Goal: Information Seeking & Learning: Learn about a topic

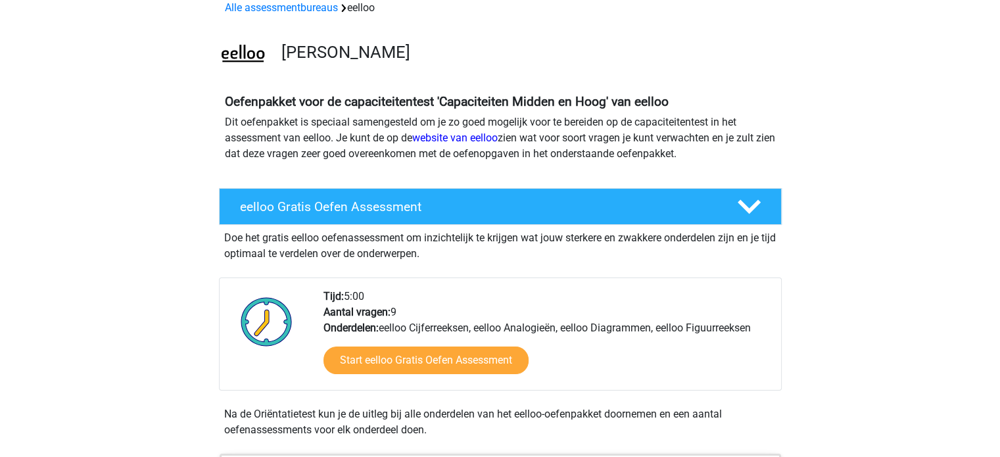
scroll to position [131, 0]
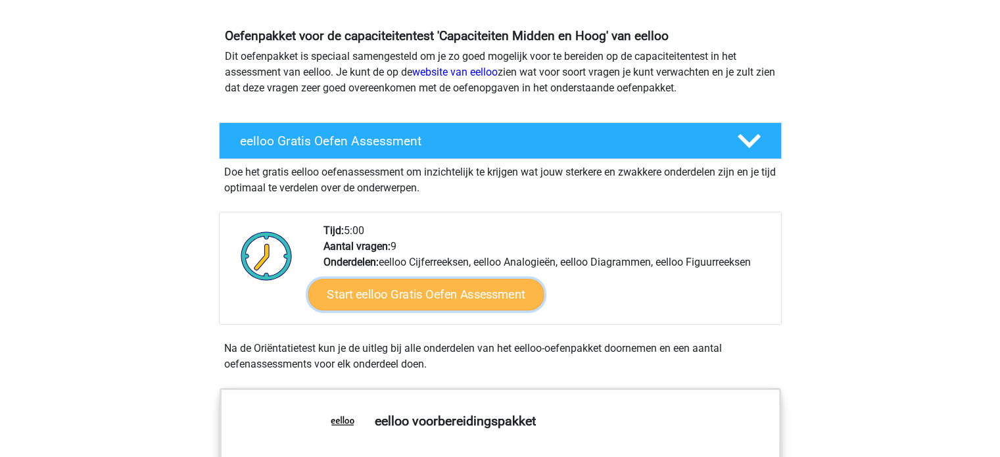
click at [395, 284] on link "Start eelloo Gratis Oefen Assessment" at bounding box center [426, 295] width 236 height 32
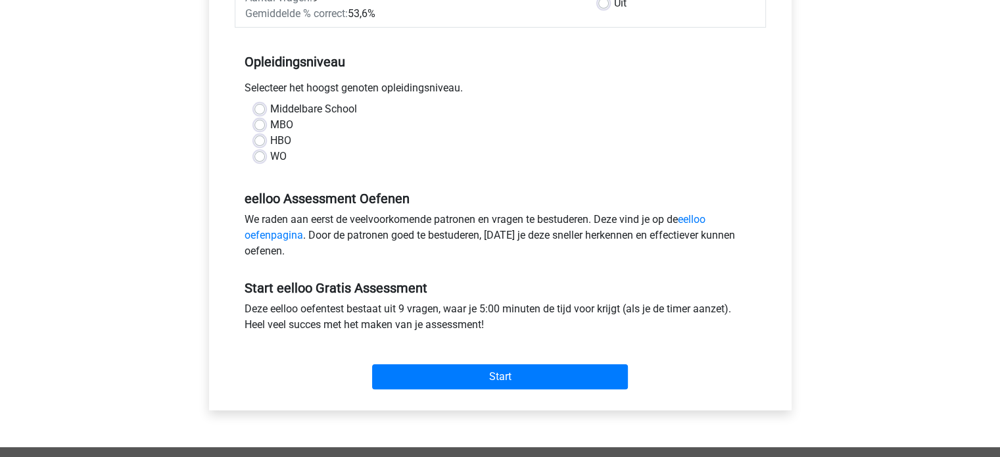
scroll to position [263, 0]
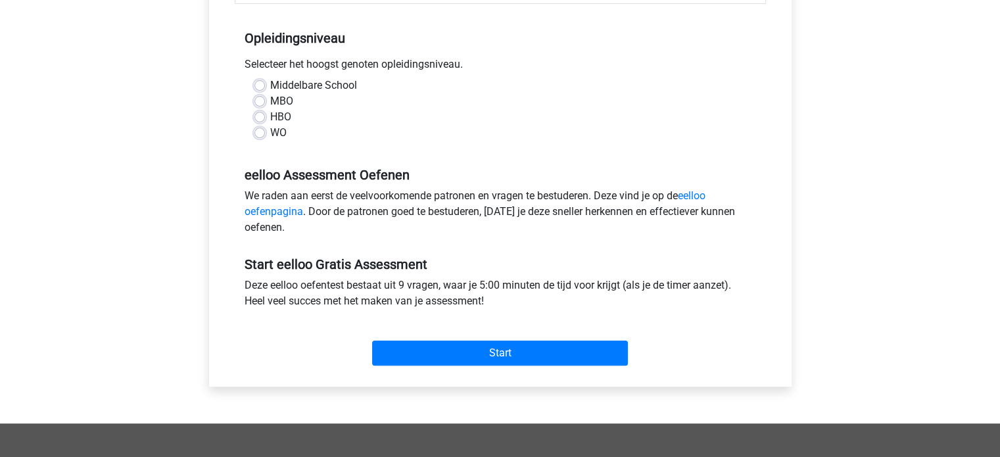
click at [270, 99] on label "MBO" at bounding box center [281, 101] width 23 height 16
click at [261, 99] on input "MBO" at bounding box center [259, 99] width 11 height 13
radio input "true"
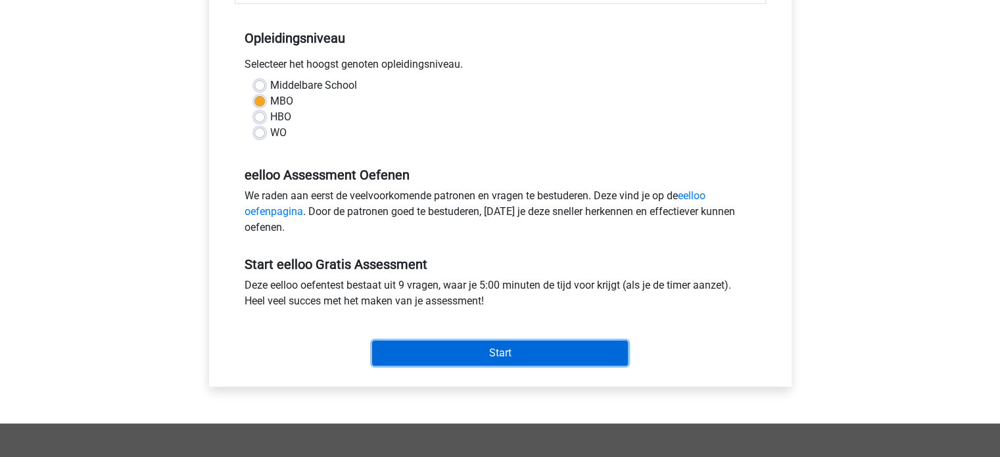
click at [479, 350] on input "Start" at bounding box center [500, 352] width 256 height 25
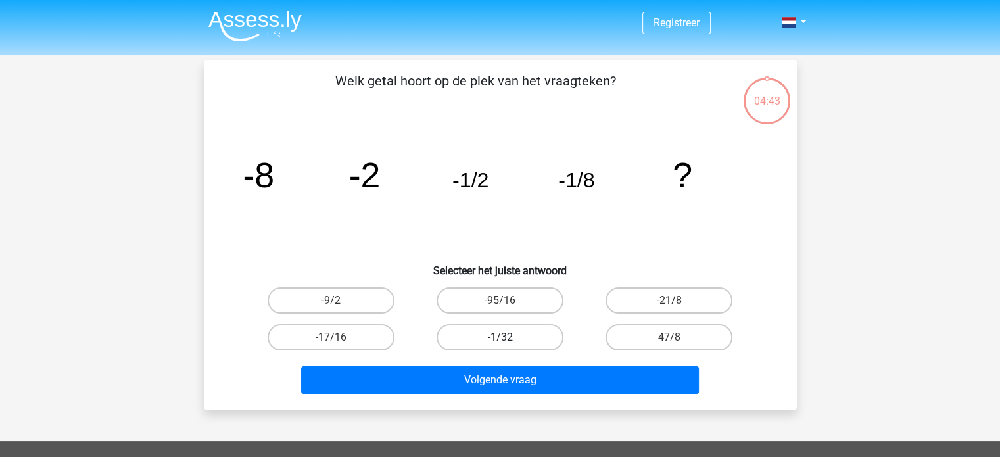
click at [518, 340] on label "-1/32" at bounding box center [499, 337] width 127 height 26
click at [508, 340] on input "-1/32" at bounding box center [504, 341] width 9 height 9
radio input "true"
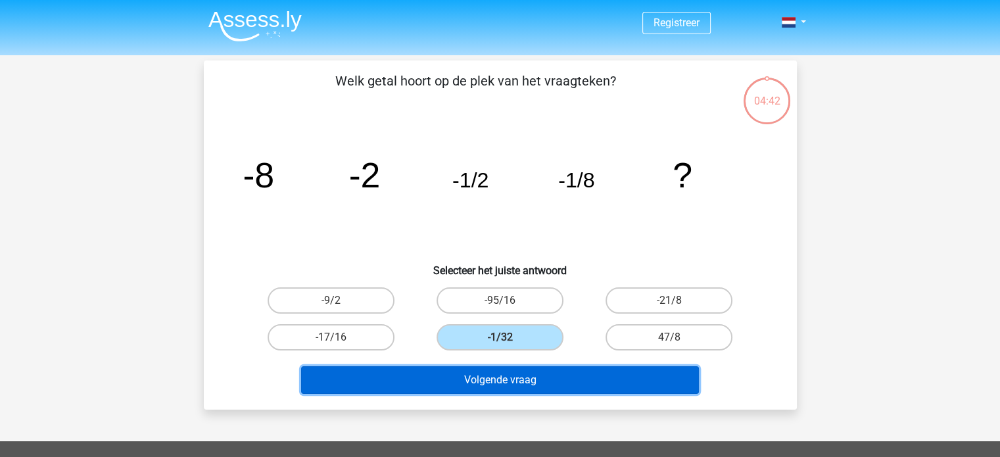
click at [515, 384] on button "Volgende vraag" at bounding box center [500, 380] width 398 height 28
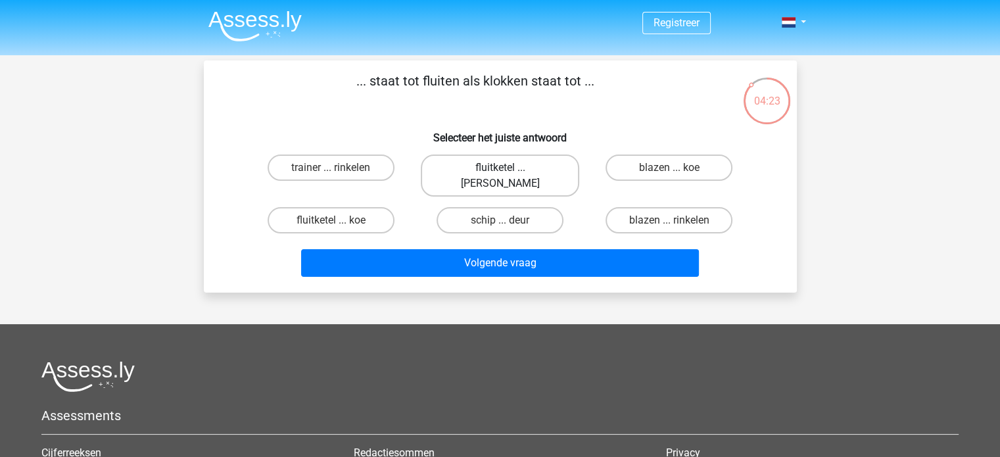
click at [489, 157] on label "fluitketel ... luiden" at bounding box center [500, 175] width 158 height 42
click at [500, 168] on input "fluitketel ... luiden" at bounding box center [504, 172] width 9 height 9
radio input "true"
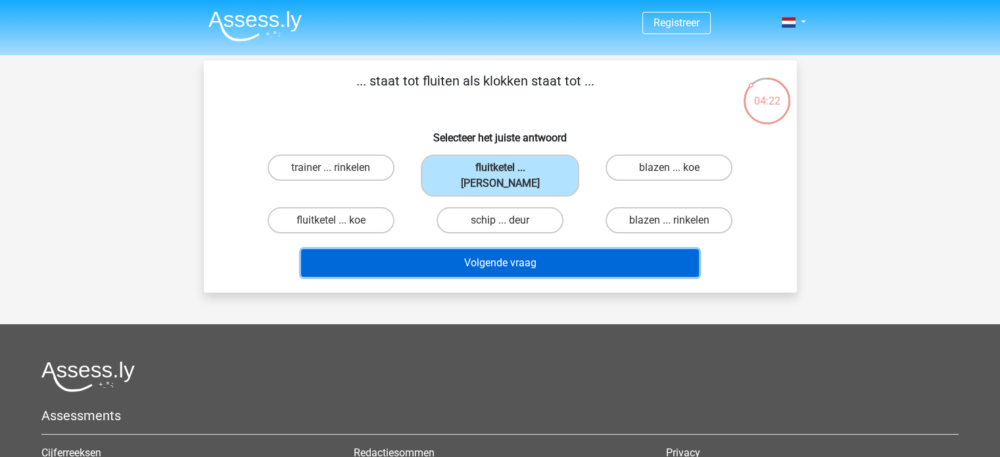
click at [502, 252] on button "Volgende vraag" at bounding box center [500, 263] width 398 height 28
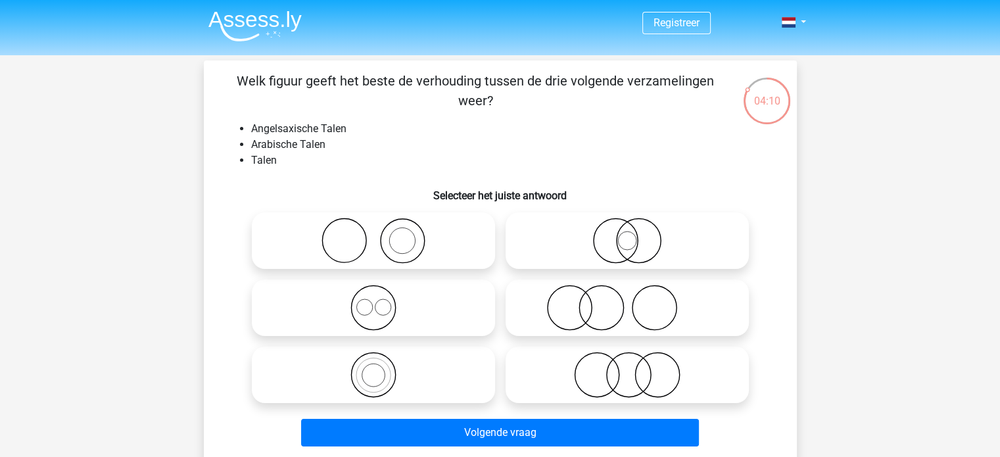
click at [379, 310] on icon at bounding box center [373, 308] width 233 height 46
click at [379, 301] on input "radio" at bounding box center [377, 296] width 9 height 9
radio input "true"
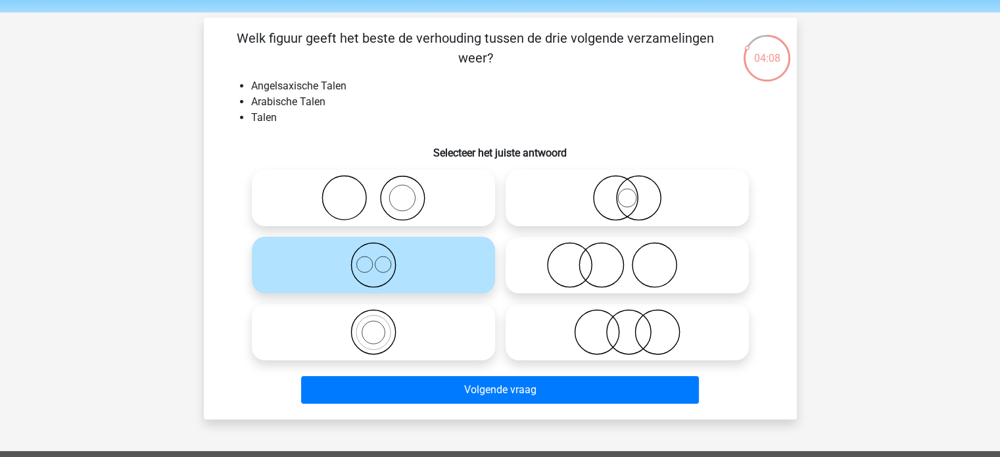
scroll to position [66, 0]
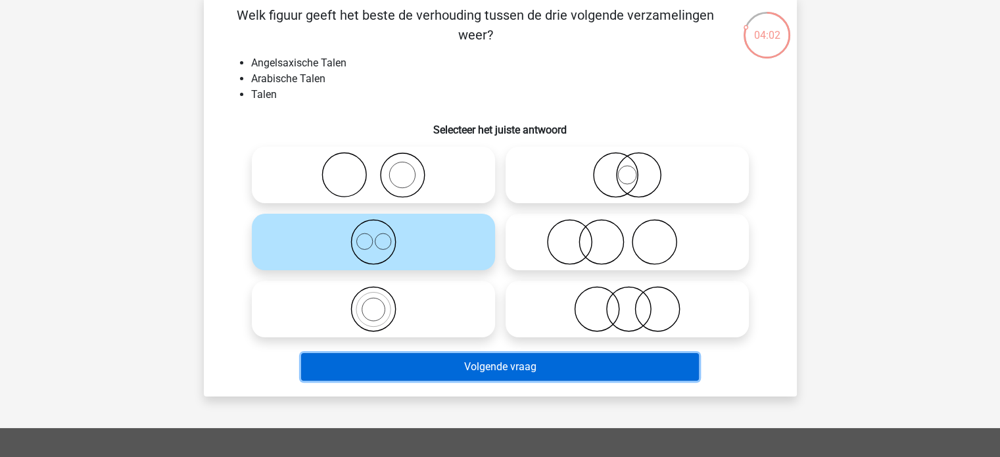
click at [533, 374] on button "Volgende vraag" at bounding box center [500, 367] width 398 height 28
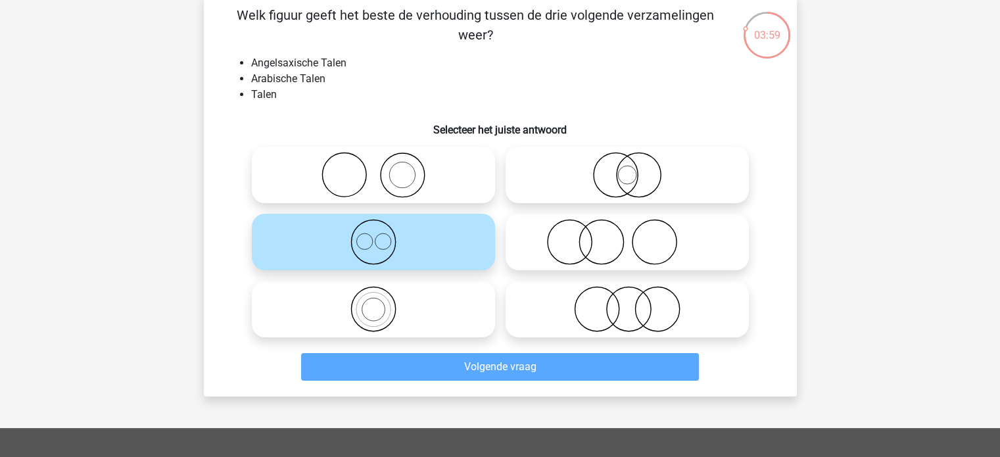
scroll to position [60, 0]
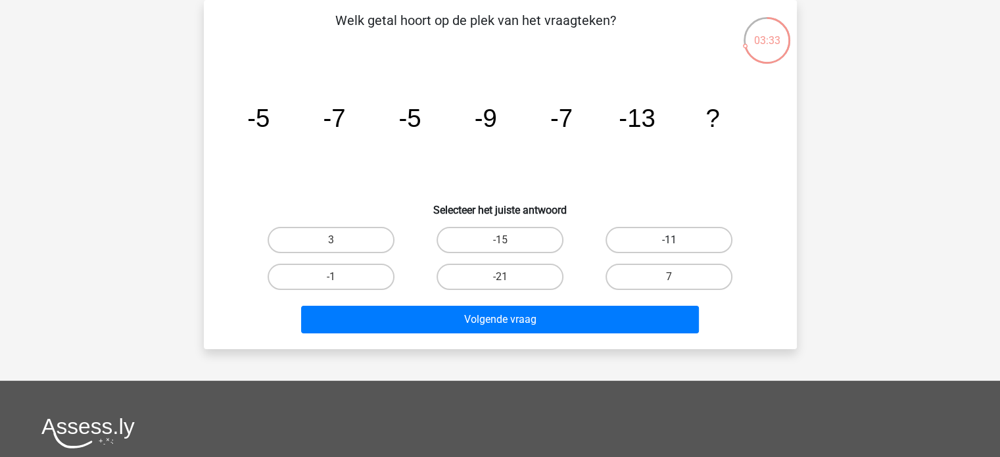
click at [697, 232] on label "-11" at bounding box center [668, 240] width 127 height 26
click at [678, 240] on input "-11" at bounding box center [673, 244] width 9 height 9
radio input "true"
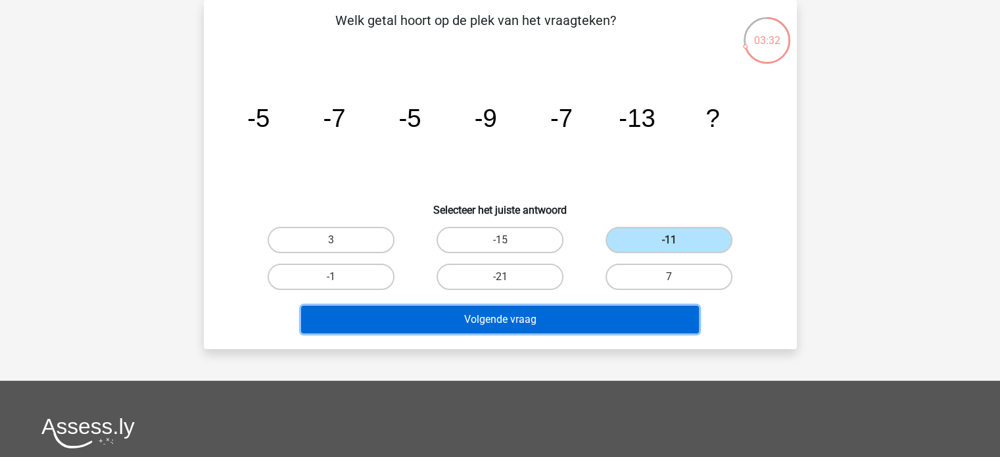
click at [517, 319] on button "Volgende vraag" at bounding box center [500, 320] width 398 height 28
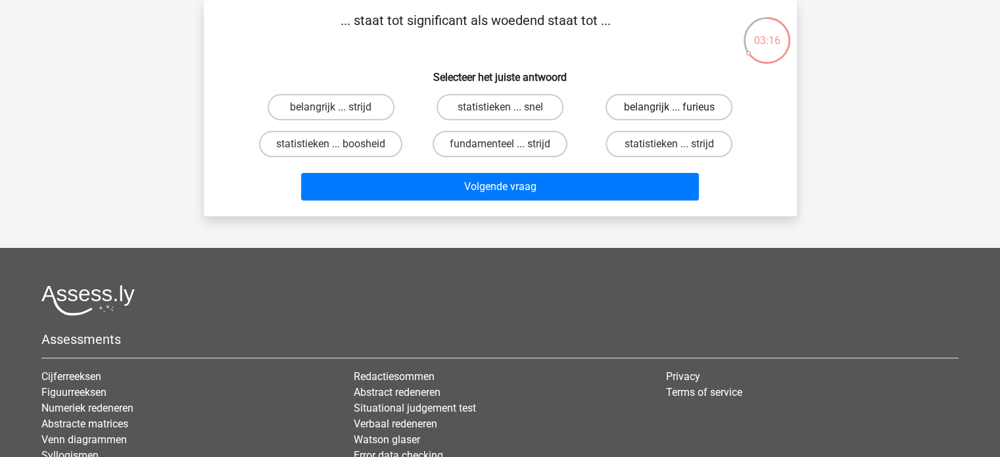
click at [649, 102] on label "belangrijk ... furieus" at bounding box center [668, 107] width 127 height 26
click at [669, 107] on input "belangrijk ... furieus" at bounding box center [673, 111] width 9 height 9
radio input "true"
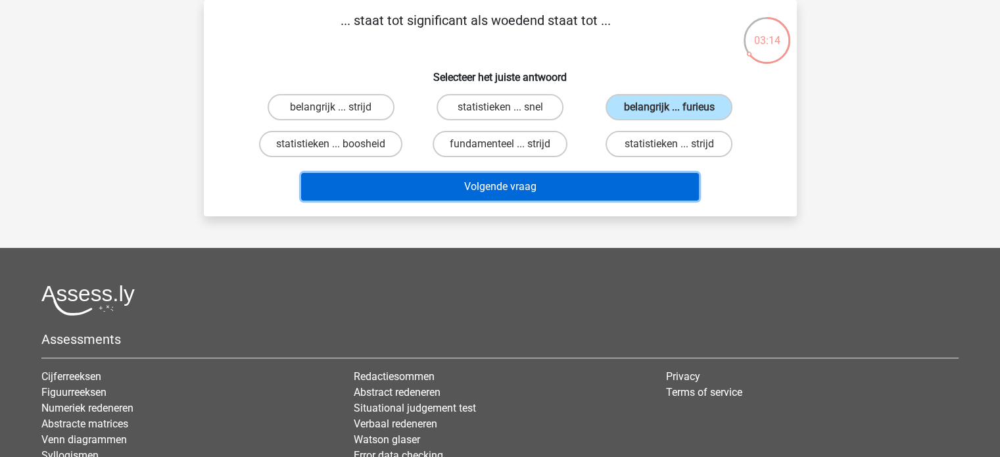
click at [497, 181] on button "Volgende vraag" at bounding box center [500, 187] width 398 height 28
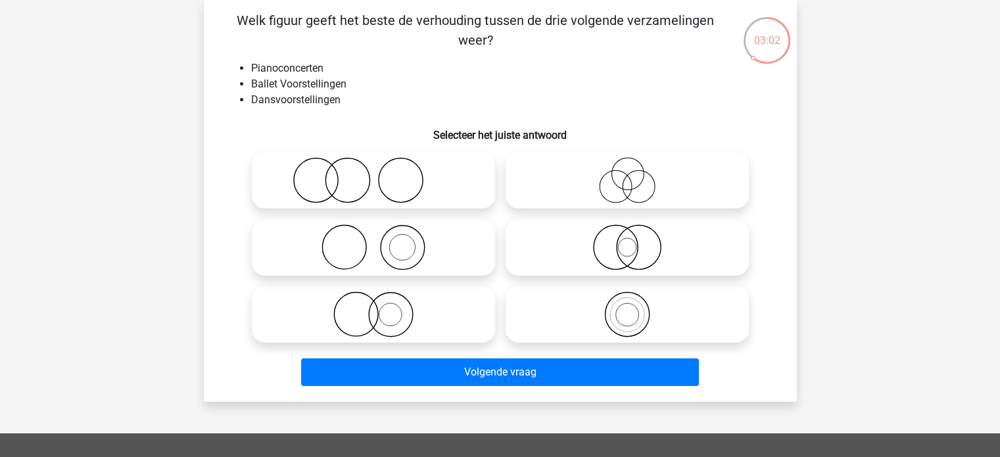
click at [629, 168] on input "radio" at bounding box center [631, 169] width 9 height 9
radio input "true"
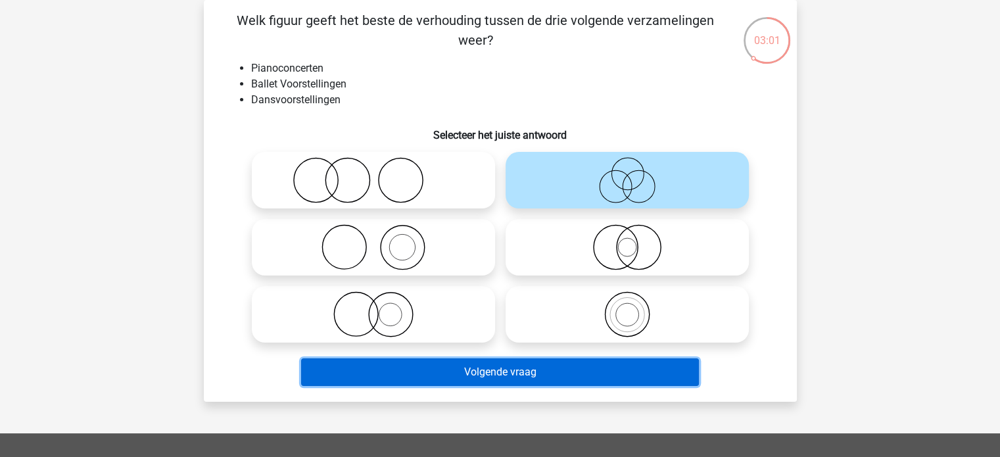
click at [513, 377] on button "Volgende vraag" at bounding box center [500, 372] width 398 height 28
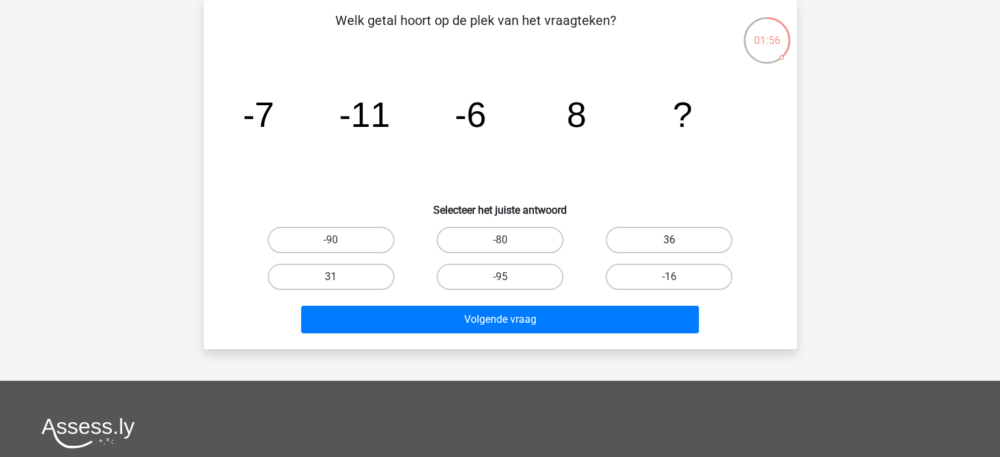
click at [686, 243] on label "36" at bounding box center [668, 240] width 127 height 26
click at [678, 243] on input "36" at bounding box center [673, 244] width 9 height 9
radio input "true"
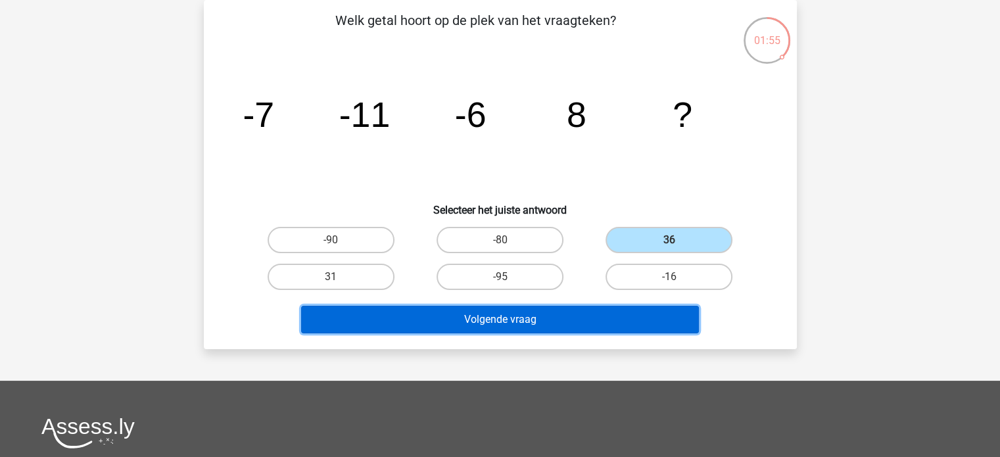
click at [501, 314] on button "Volgende vraag" at bounding box center [500, 320] width 398 height 28
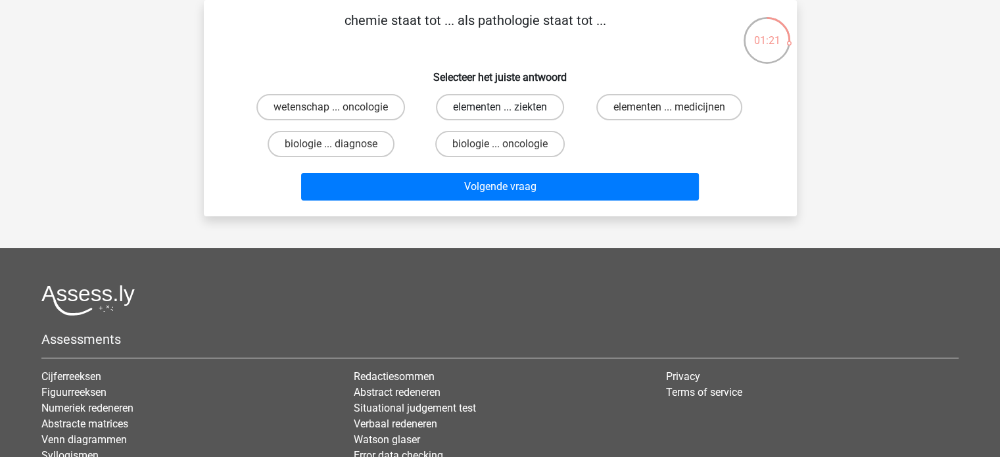
click at [500, 105] on label "elementen ... ziekten" at bounding box center [500, 107] width 128 height 26
click at [500, 107] on input "elementen ... ziekten" at bounding box center [504, 111] width 9 height 9
radio input "true"
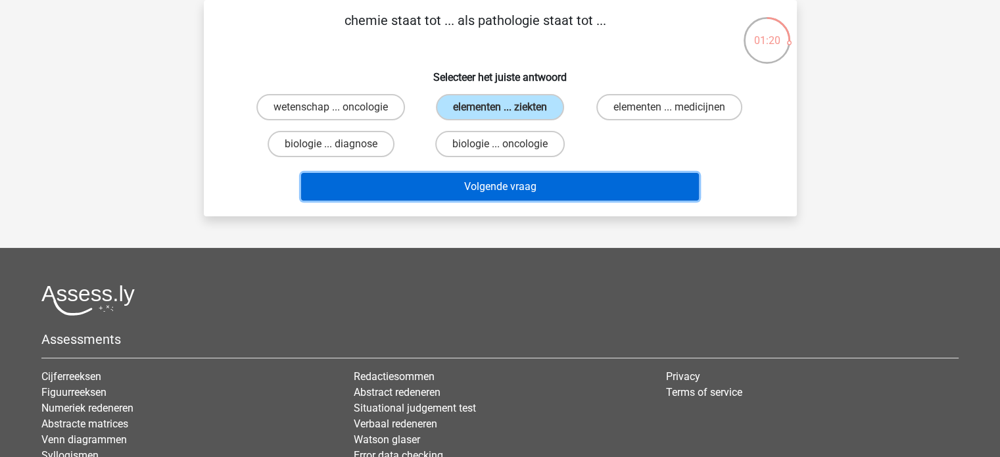
click at [499, 190] on button "Volgende vraag" at bounding box center [500, 187] width 398 height 28
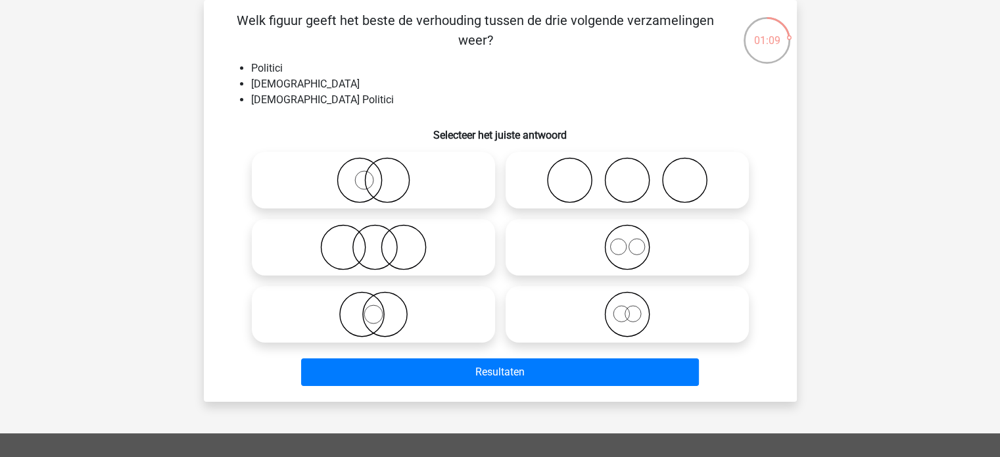
click at [373, 179] on icon at bounding box center [373, 180] width 233 height 46
click at [373, 174] on input "radio" at bounding box center [377, 169] width 9 height 9
radio input "true"
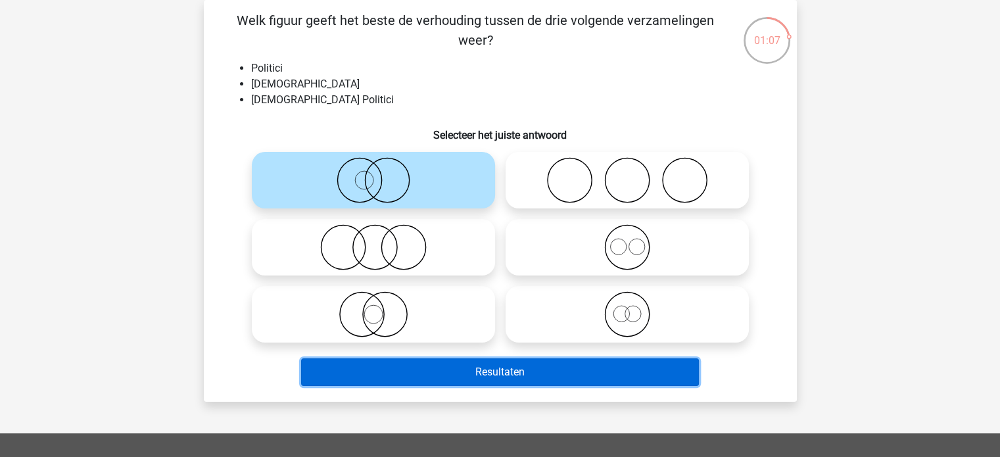
click at [510, 367] on button "Resultaten" at bounding box center [500, 372] width 398 height 28
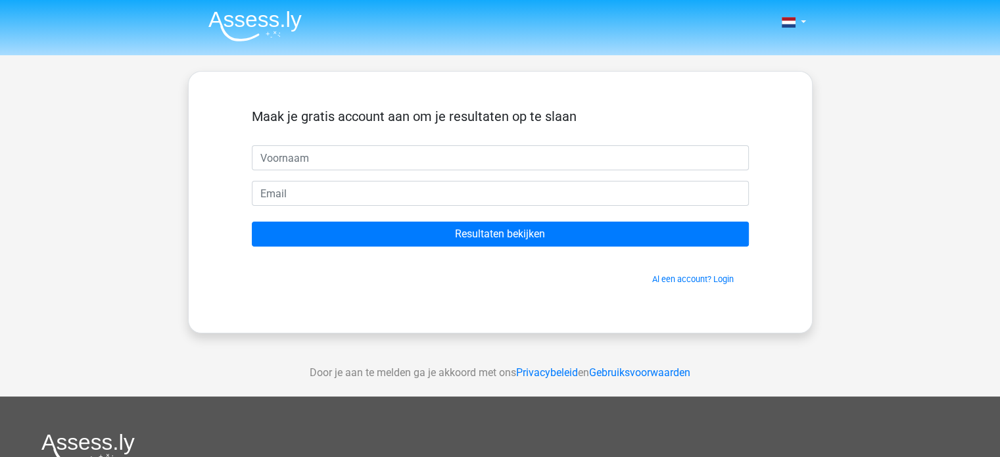
click at [352, 151] on input "text" at bounding box center [500, 157] width 497 height 25
type input "[PERSON_NAME]"
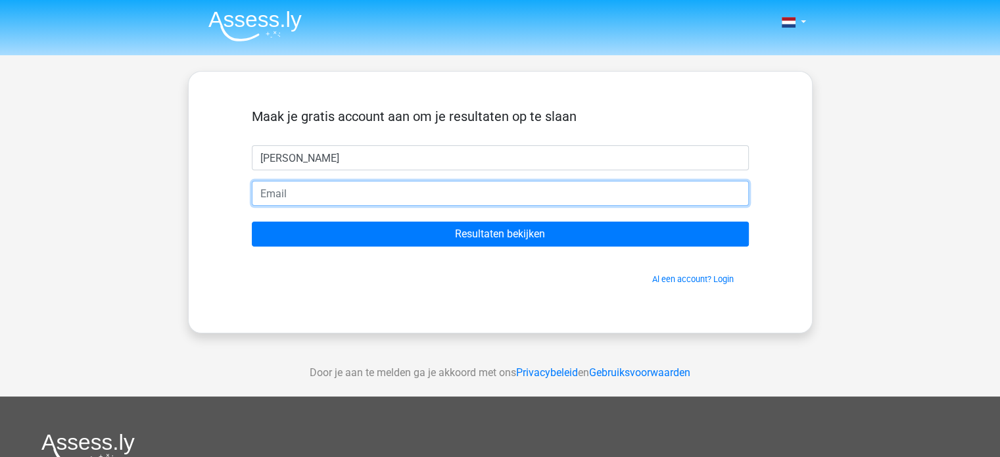
click at [344, 191] on input "email" at bounding box center [500, 193] width 497 height 25
type input "1973patricia38@gmail.com"
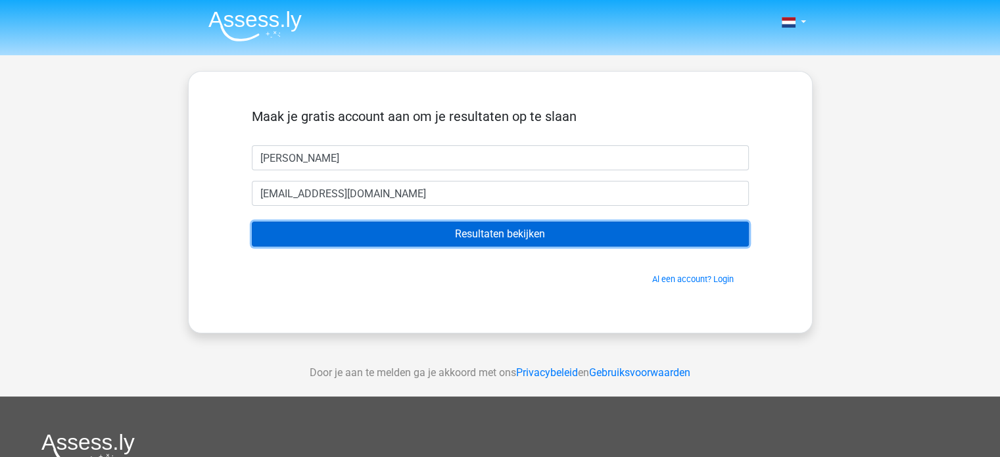
click at [518, 239] on input "Resultaten bekijken" at bounding box center [500, 234] width 497 height 25
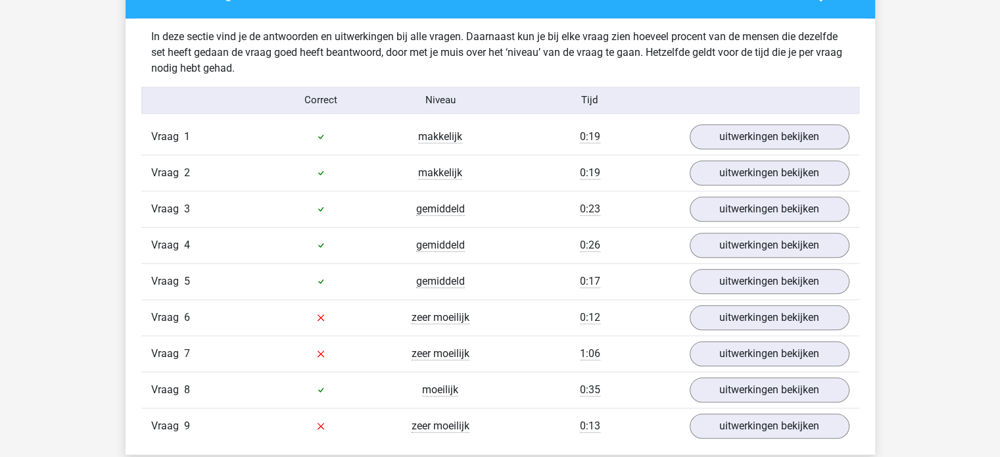
scroll to position [1446, 0]
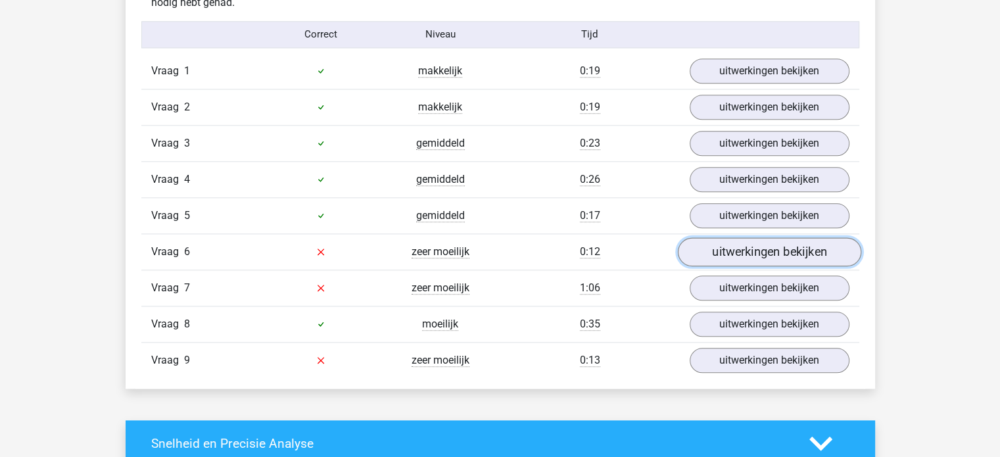
click at [747, 244] on link "uitwerkingen bekijken" at bounding box center [768, 251] width 183 height 29
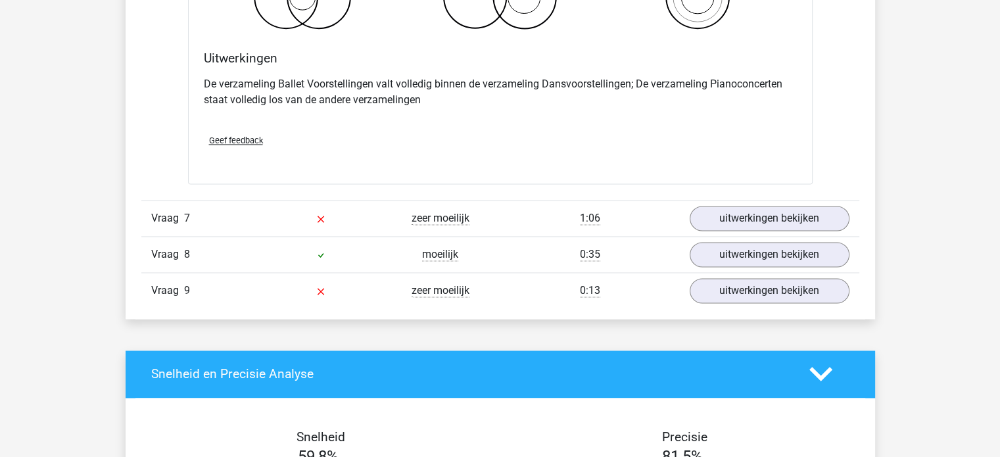
scroll to position [2038, 0]
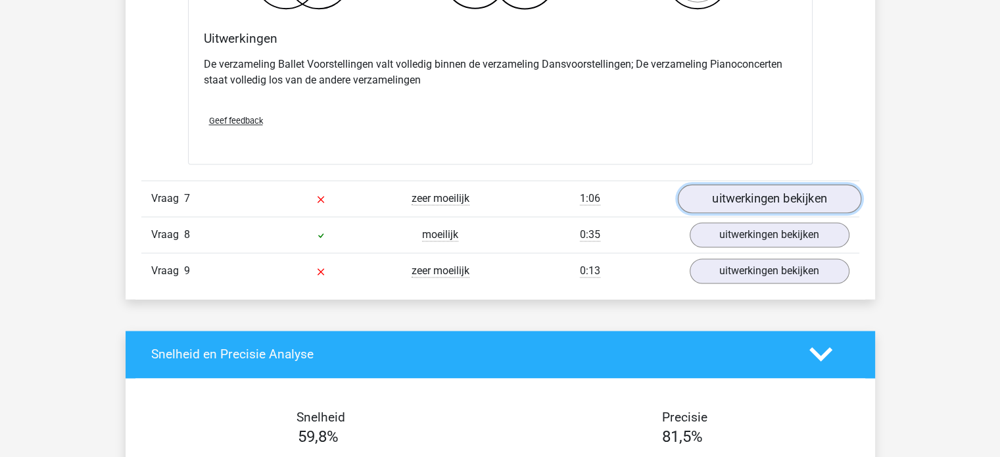
click at [754, 193] on link "uitwerkingen bekijken" at bounding box center [768, 198] width 183 height 29
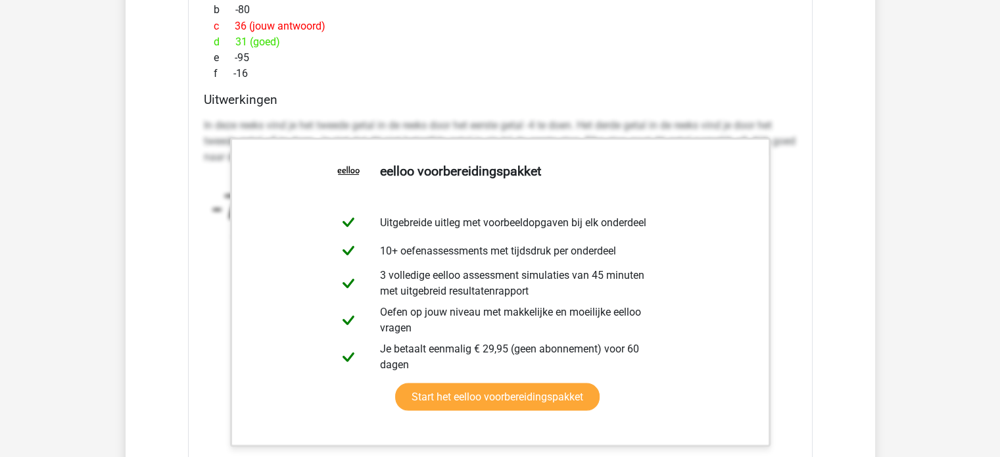
scroll to position [2432, 0]
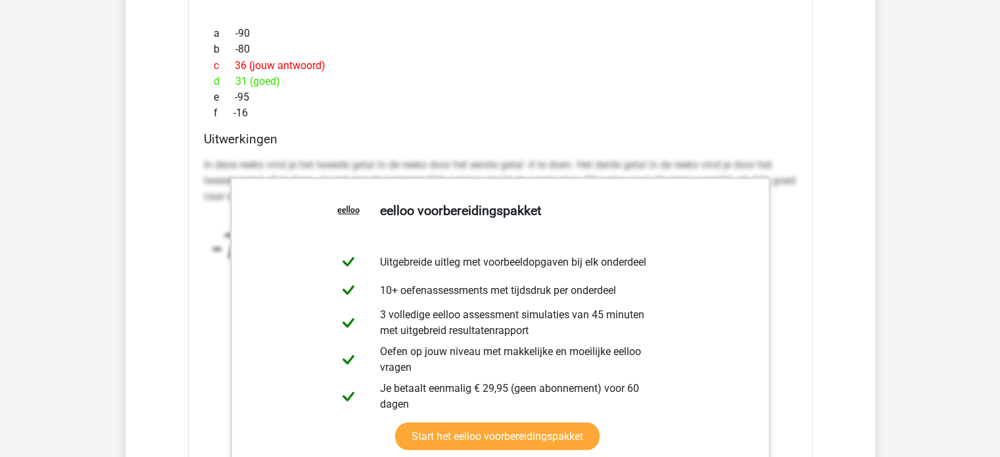
click at [491, 97] on div "e -95" at bounding box center [500, 97] width 593 height 16
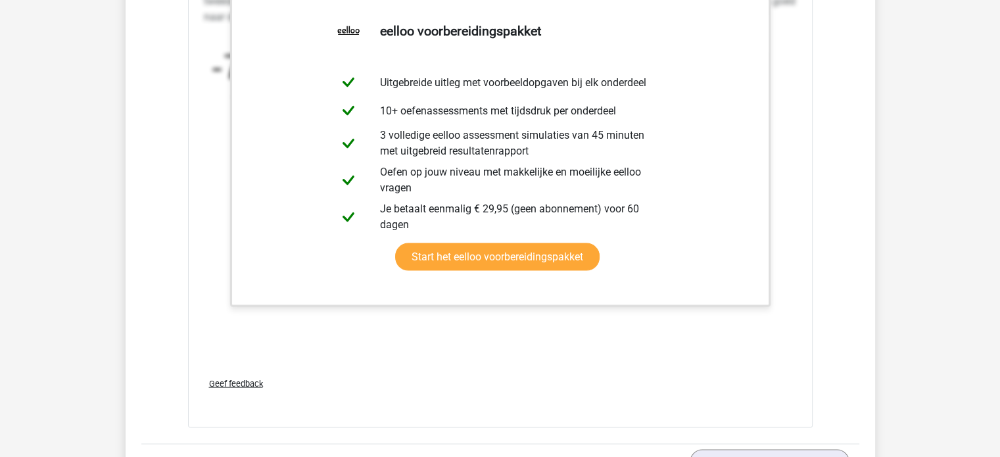
scroll to position [2695, 0]
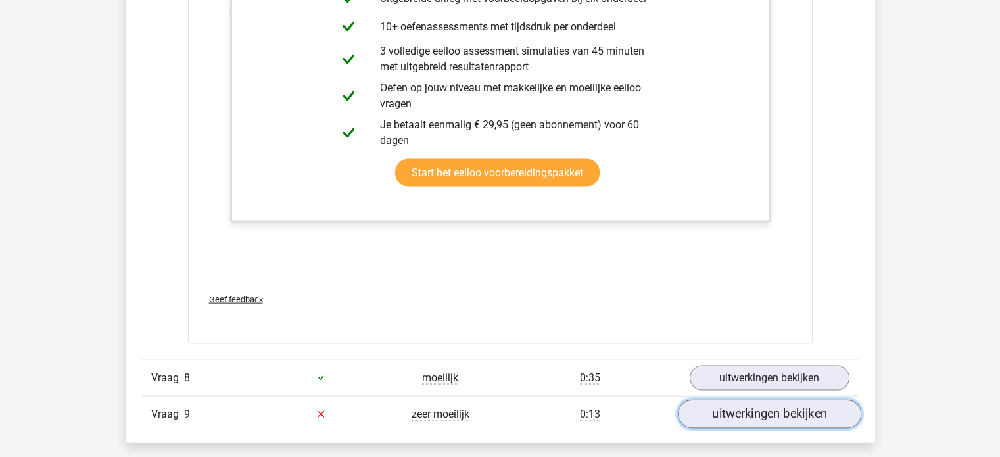
click at [757, 411] on link "uitwerkingen bekijken" at bounding box center [768, 414] width 183 height 29
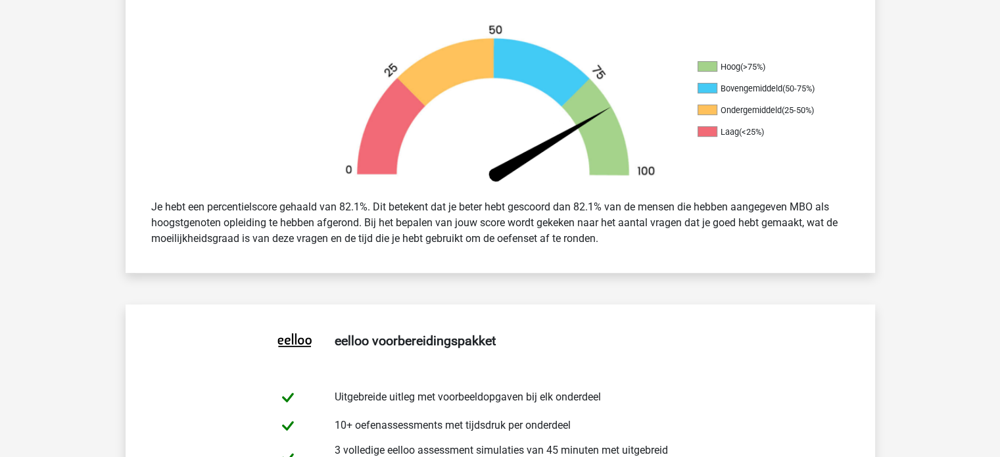
scroll to position [0, 0]
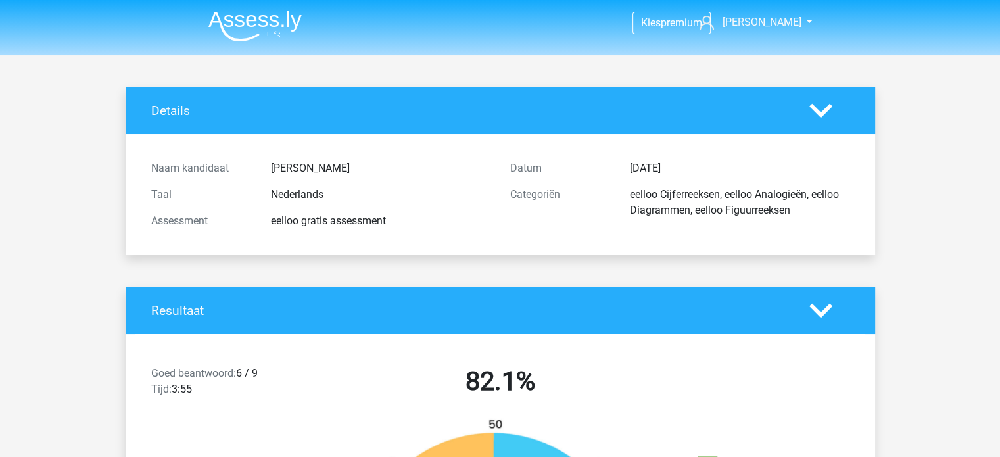
click at [255, 20] on img at bounding box center [254, 26] width 93 height 31
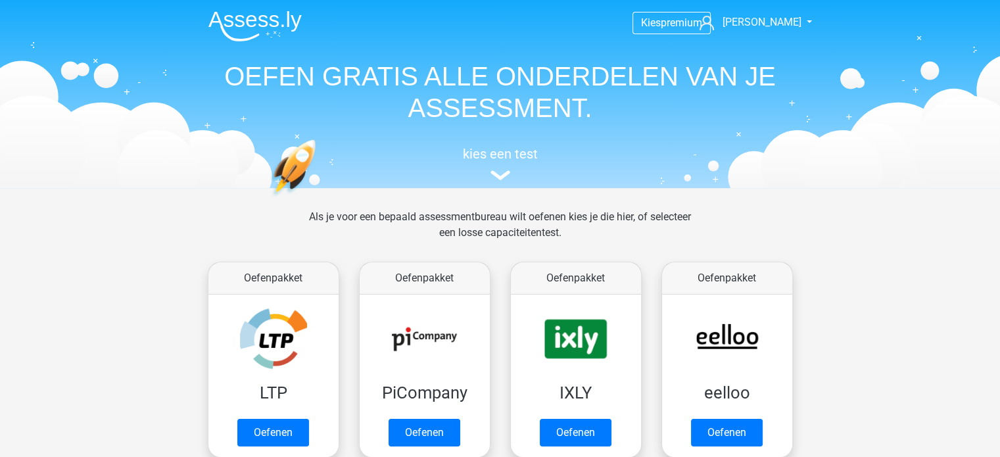
scroll to position [66, 0]
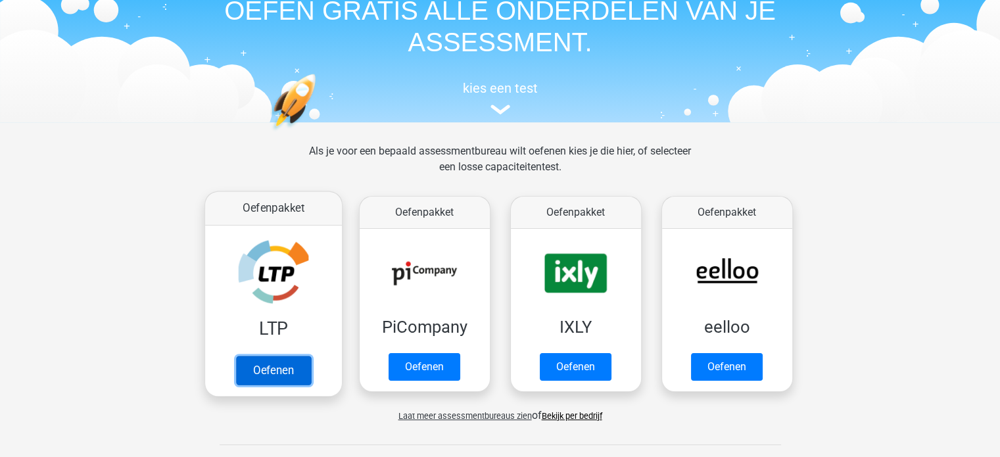
click at [289, 368] on link "Oefenen" at bounding box center [272, 370] width 75 height 29
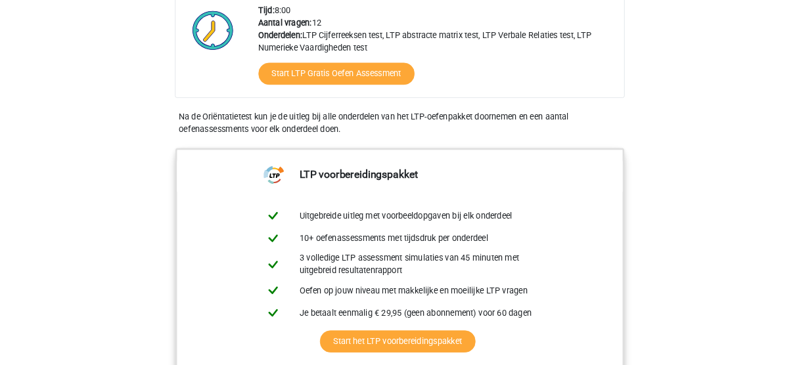
scroll to position [263, 0]
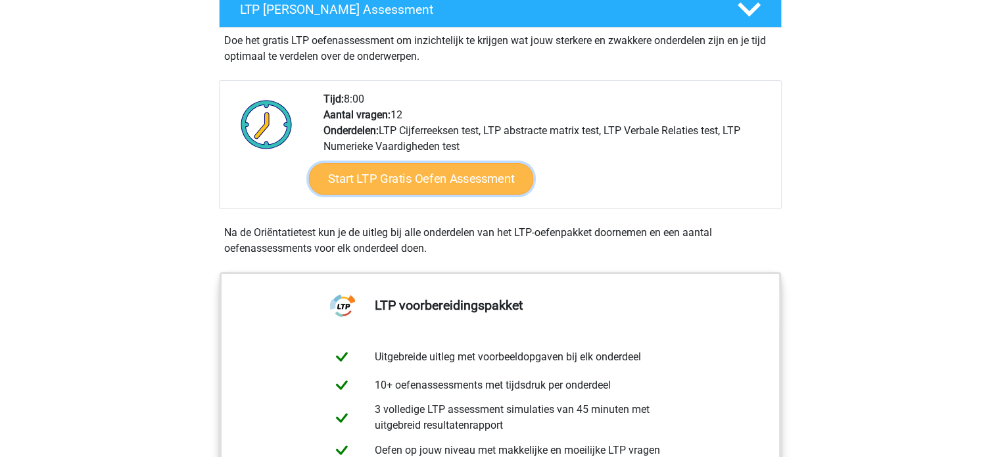
click at [423, 172] on link "Start LTP Gratis Oefen Assessment" at bounding box center [420, 179] width 225 height 32
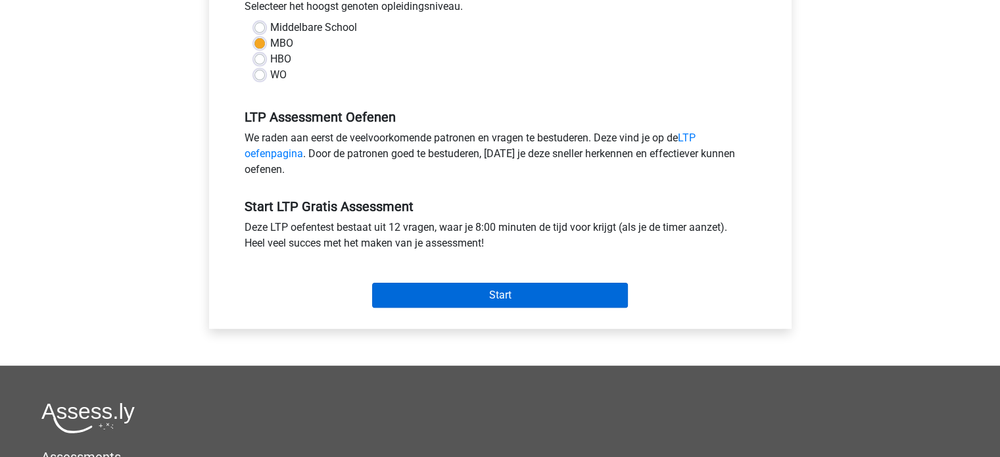
scroll to position [329, 0]
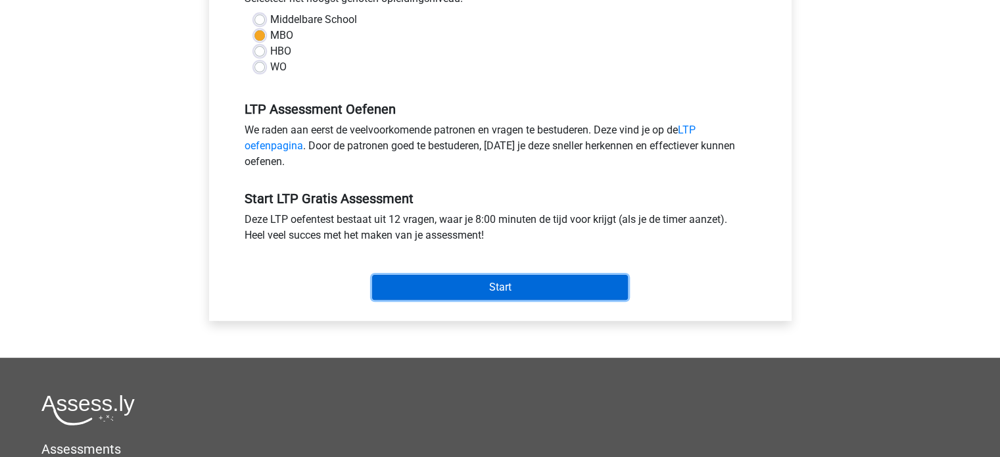
click at [507, 286] on input "Start" at bounding box center [500, 287] width 256 height 25
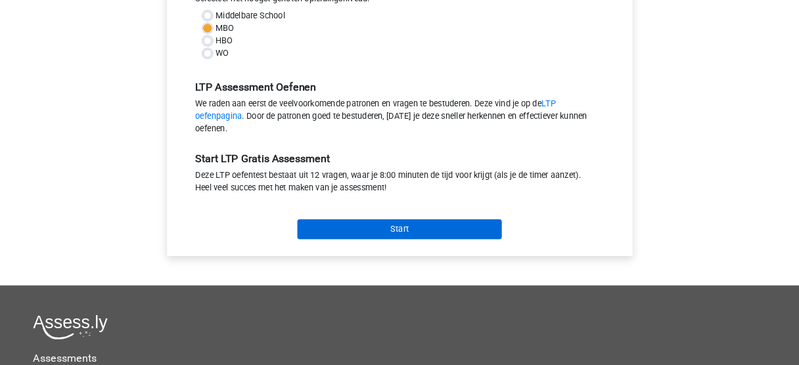
scroll to position [328, 0]
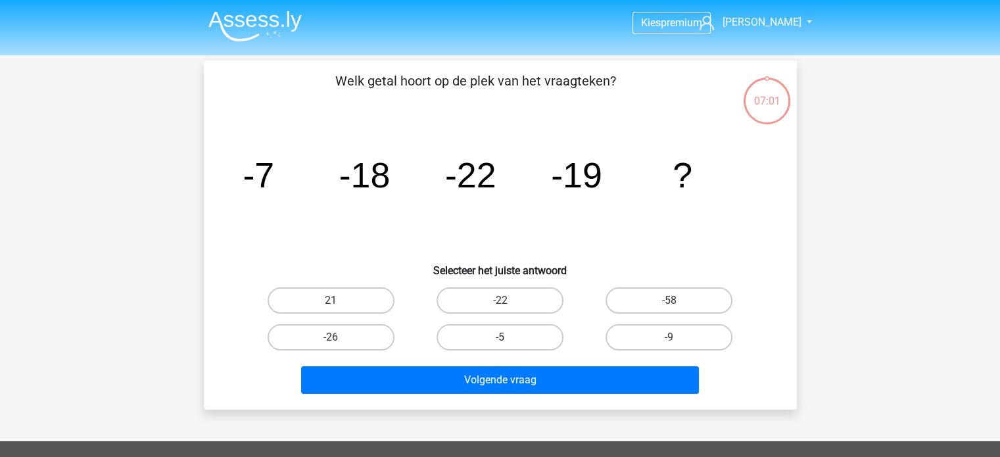
click at [510, 336] on label "-5" at bounding box center [499, 337] width 127 height 26
click at [508, 337] on input "-5" at bounding box center [504, 341] width 9 height 9
radio input "true"
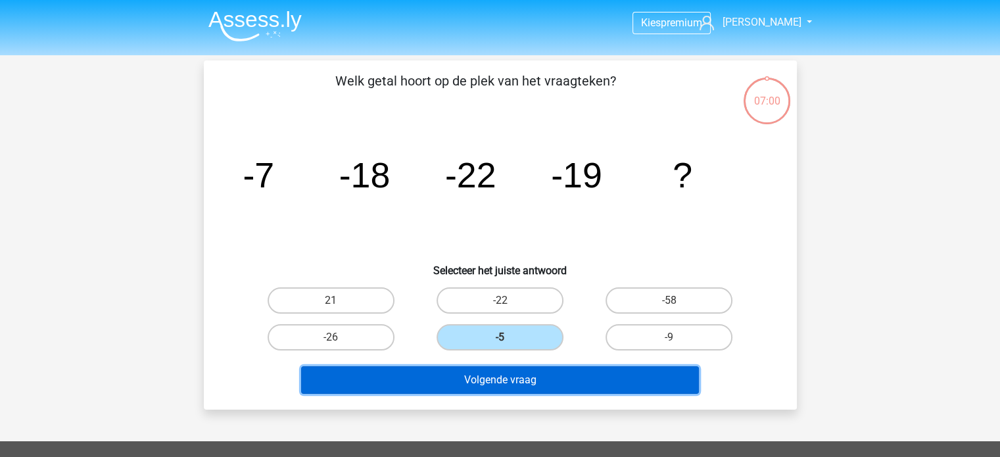
click at [510, 371] on button "Volgende vraag" at bounding box center [500, 380] width 398 height 28
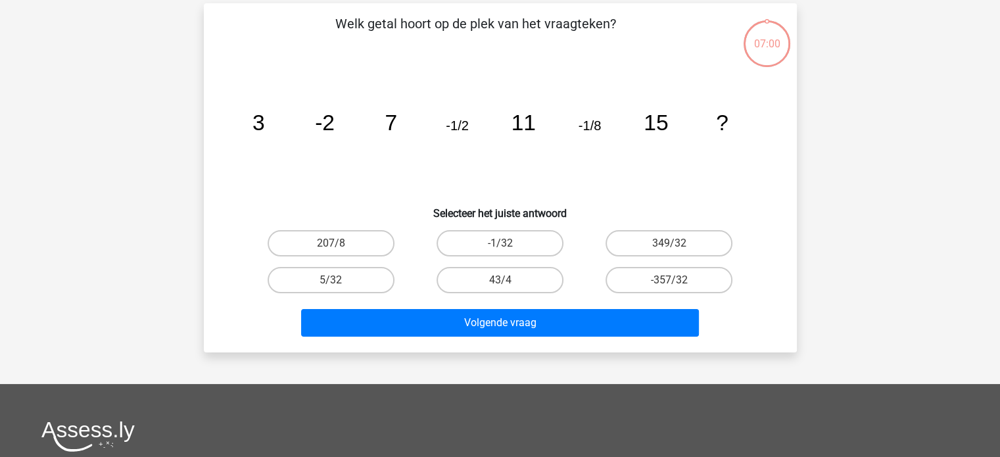
scroll to position [60, 0]
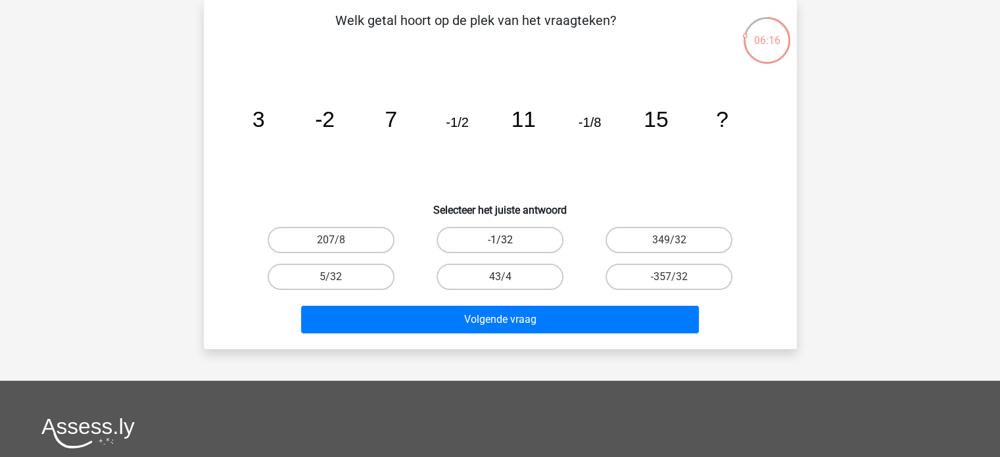
click at [504, 249] on label "-1/32" at bounding box center [499, 240] width 127 height 26
click at [504, 248] on input "-1/32" at bounding box center [504, 244] width 9 height 9
radio input "true"
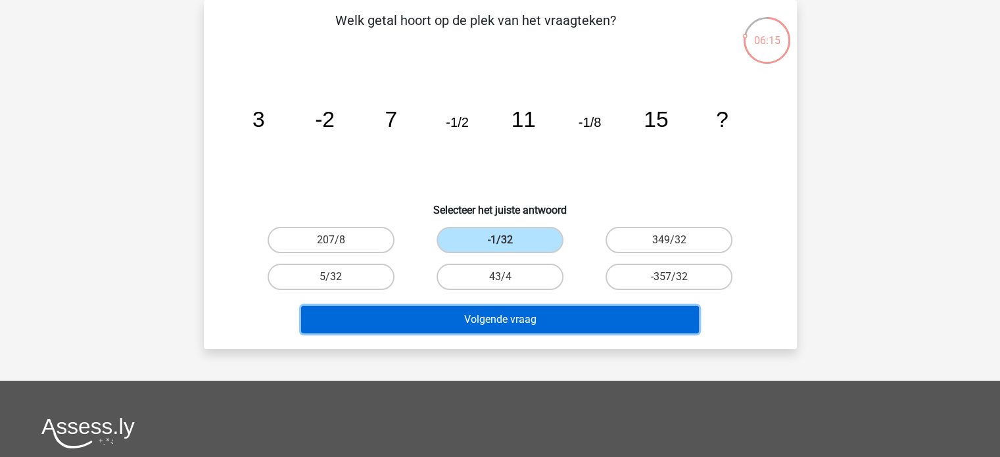
click at [485, 319] on button "Volgende vraag" at bounding box center [500, 320] width 398 height 28
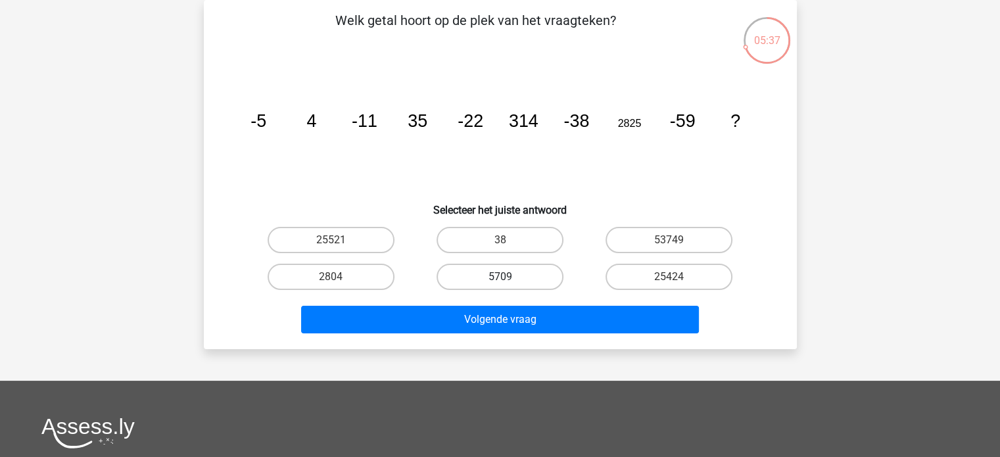
click at [490, 275] on label "5709" at bounding box center [499, 277] width 127 height 26
click at [500, 277] on input "5709" at bounding box center [504, 281] width 9 height 9
radio input "true"
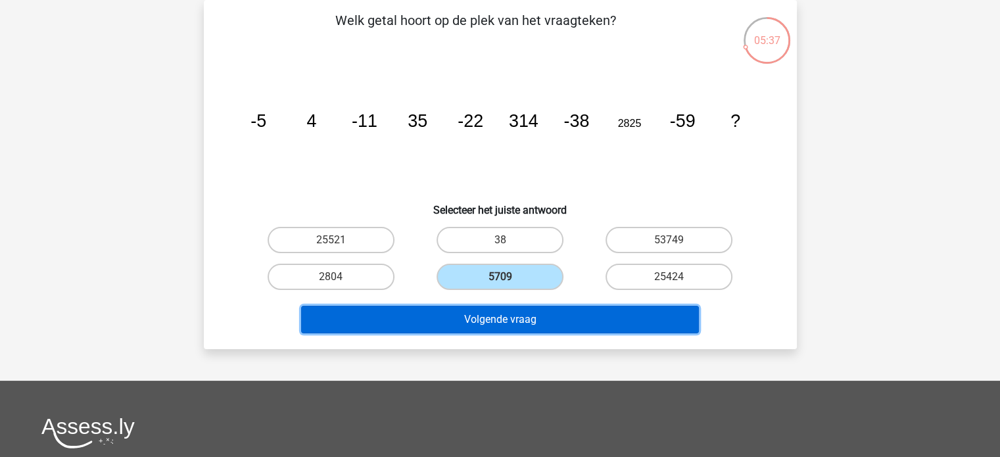
click at [513, 325] on button "Volgende vraag" at bounding box center [500, 320] width 398 height 28
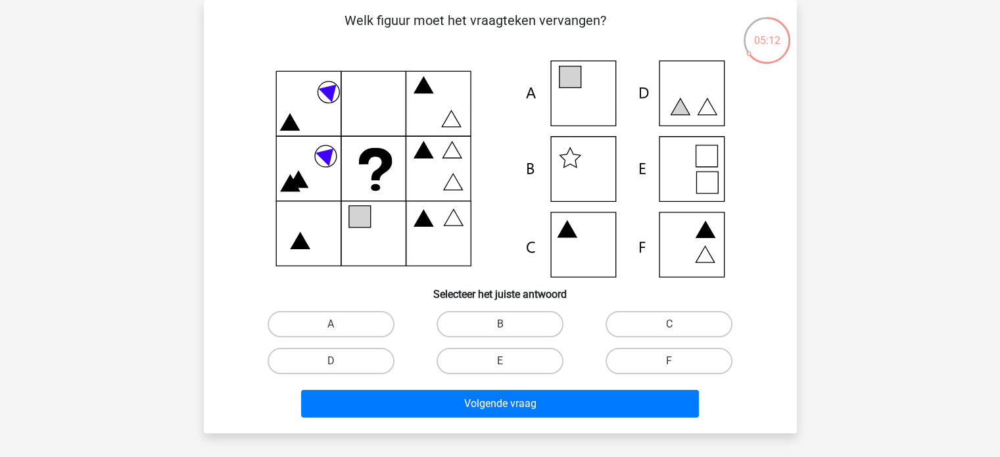
click at [588, 88] on icon at bounding box center [500, 168] width 530 height 217
click at [365, 320] on label "A" at bounding box center [331, 324] width 127 height 26
click at [339, 324] on input "A" at bounding box center [335, 328] width 9 height 9
radio input "true"
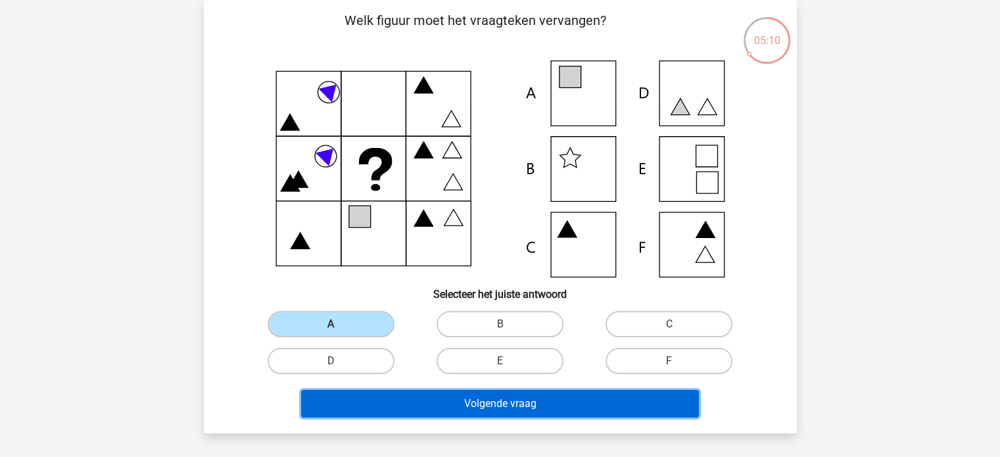
click at [460, 396] on button "Volgende vraag" at bounding box center [500, 404] width 398 height 28
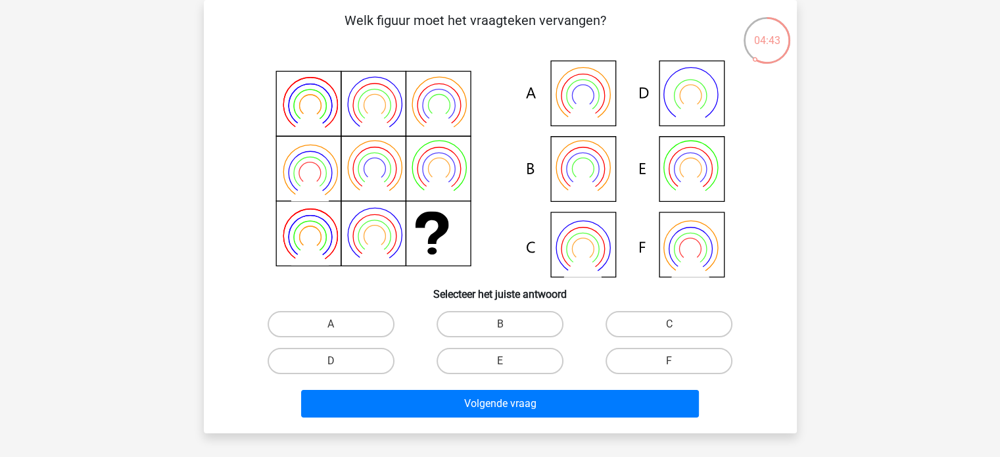
click at [716, 252] on icon at bounding box center [690, 248] width 54 height 54
click at [680, 356] on label "F" at bounding box center [668, 361] width 127 height 26
click at [678, 361] on input "F" at bounding box center [673, 365] width 9 height 9
radio input "true"
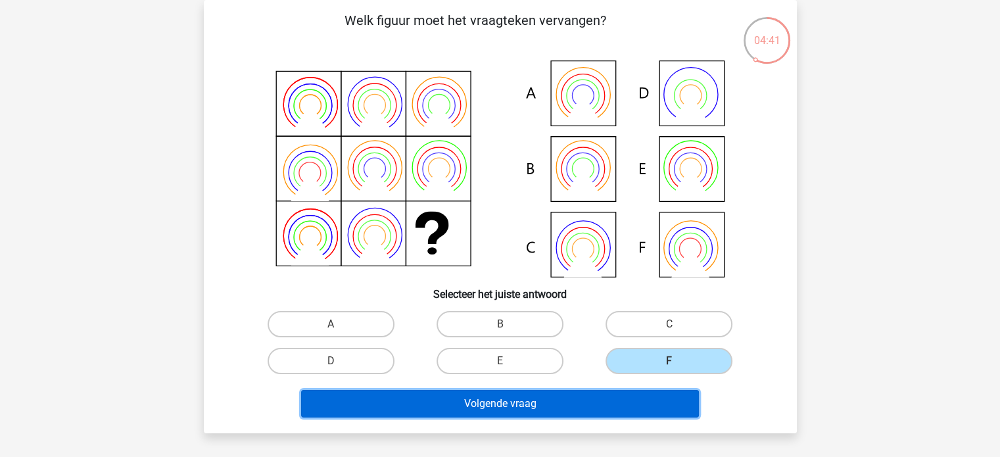
click at [535, 403] on button "Volgende vraag" at bounding box center [500, 404] width 398 height 28
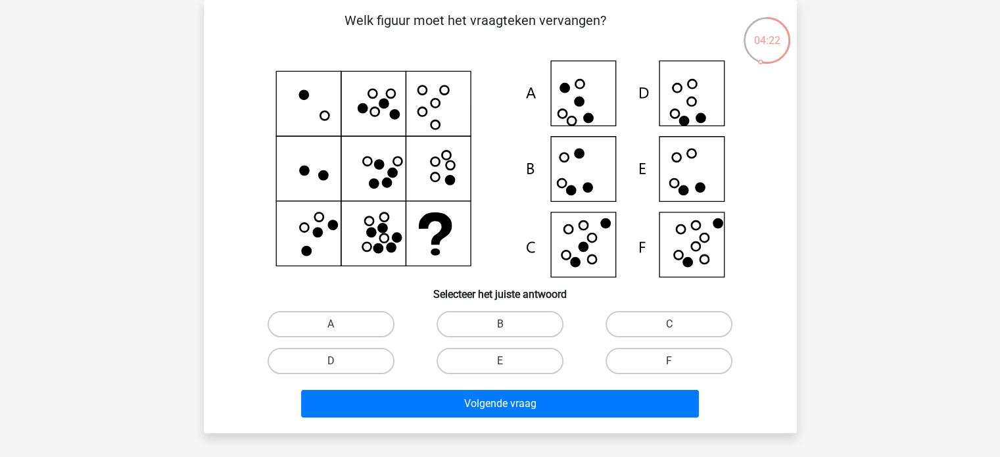
click at [707, 162] on icon at bounding box center [500, 168] width 530 height 217
click at [459, 357] on label "E" at bounding box center [499, 361] width 127 height 26
click at [500, 361] on input "E" at bounding box center [504, 365] width 9 height 9
radio input "true"
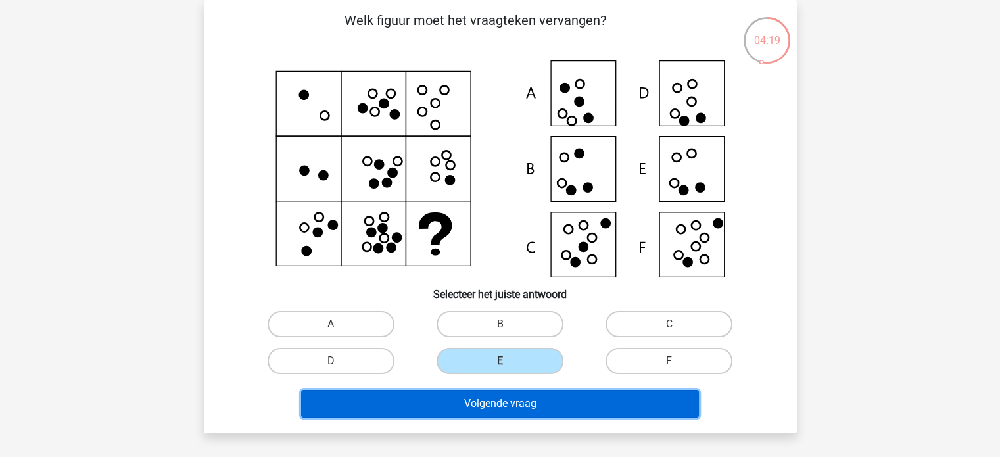
click at [455, 398] on button "Volgende vraag" at bounding box center [500, 404] width 398 height 28
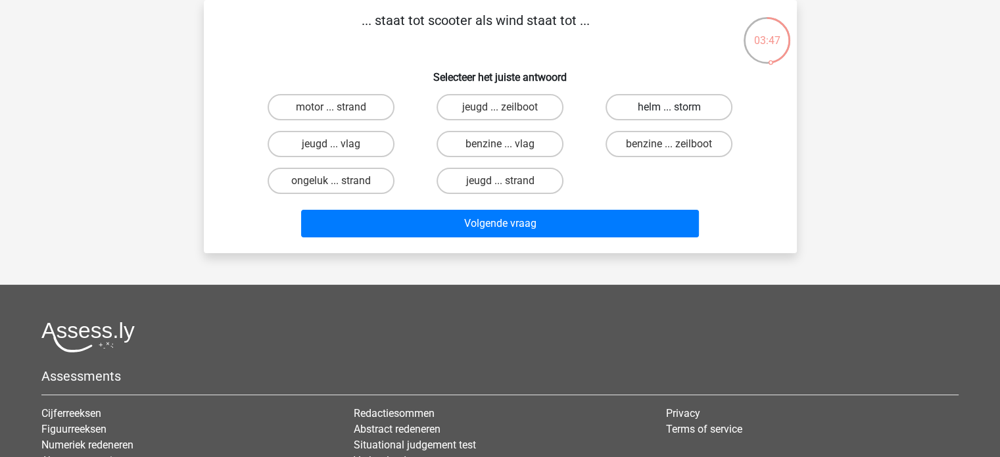
click at [689, 105] on label "helm ... storm" at bounding box center [668, 107] width 127 height 26
click at [678, 107] on input "helm ... storm" at bounding box center [673, 111] width 9 height 9
radio input "true"
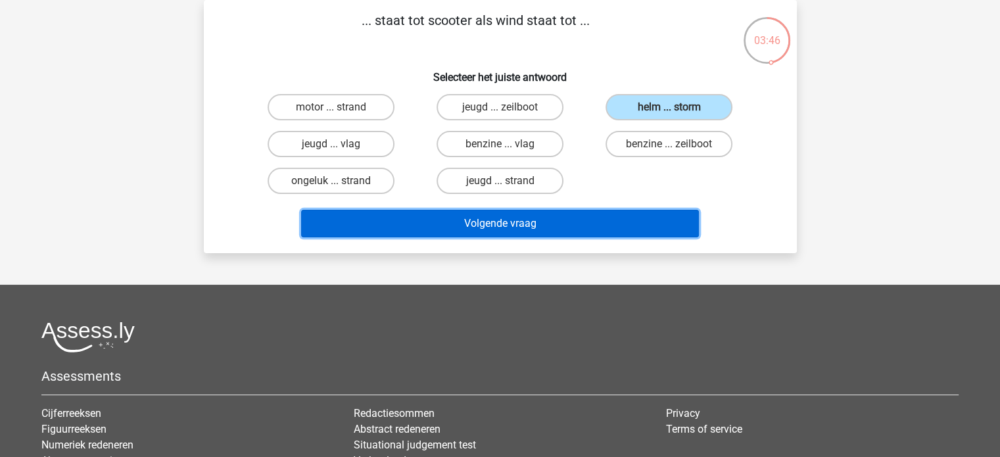
click at [486, 224] on button "Volgende vraag" at bounding box center [500, 224] width 398 height 28
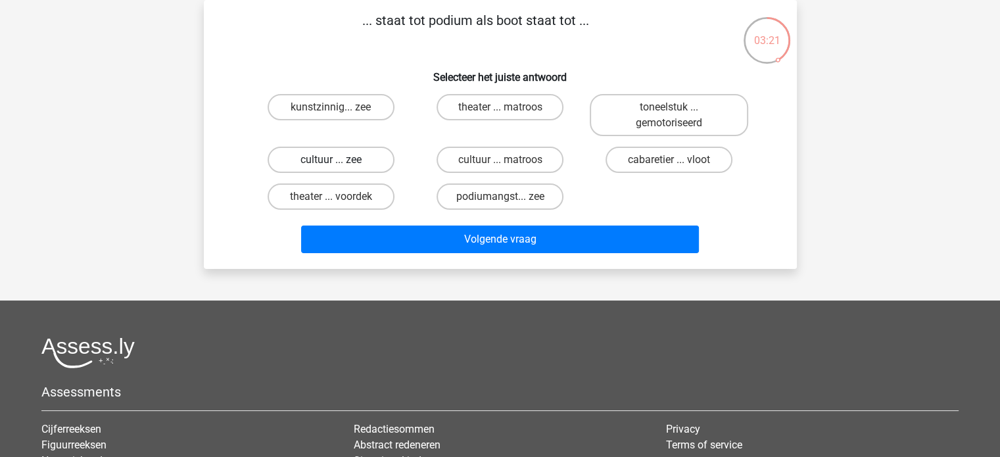
click at [358, 158] on label "cultuur ... zee" at bounding box center [331, 160] width 127 height 26
click at [339, 160] on input "cultuur ... zee" at bounding box center [335, 164] width 9 height 9
radio input "true"
click at [688, 166] on label "cabaretier ... vloot" at bounding box center [668, 160] width 127 height 26
click at [678, 166] on input "cabaretier ... vloot" at bounding box center [673, 164] width 9 height 9
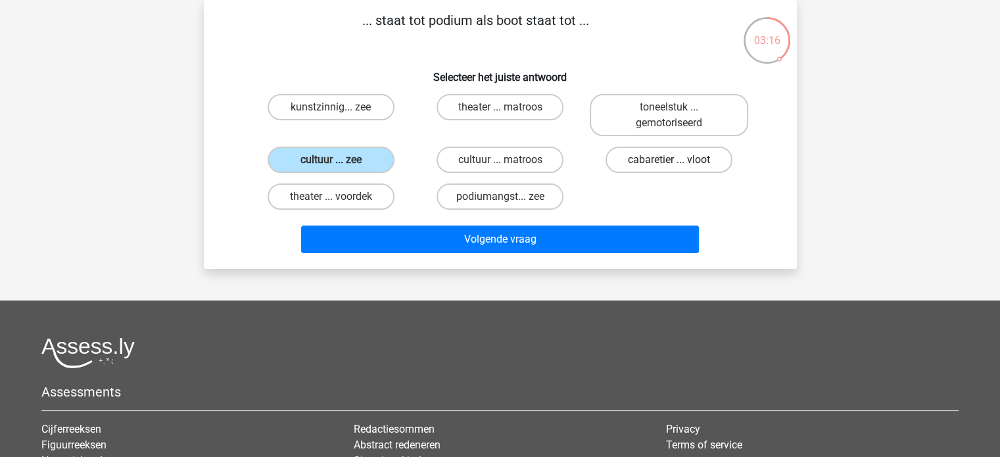
radio input "true"
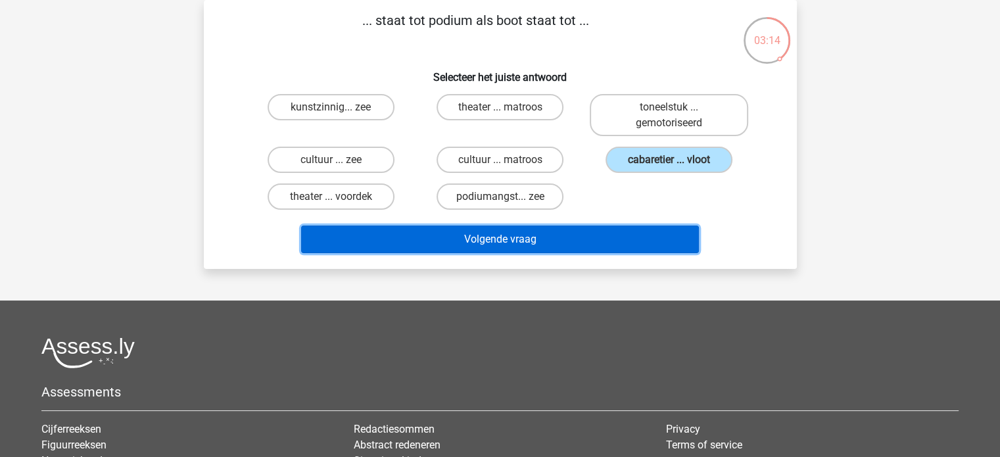
click at [524, 235] on button "Volgende vraag" at bounding box center [500, 239] width 398 height 28
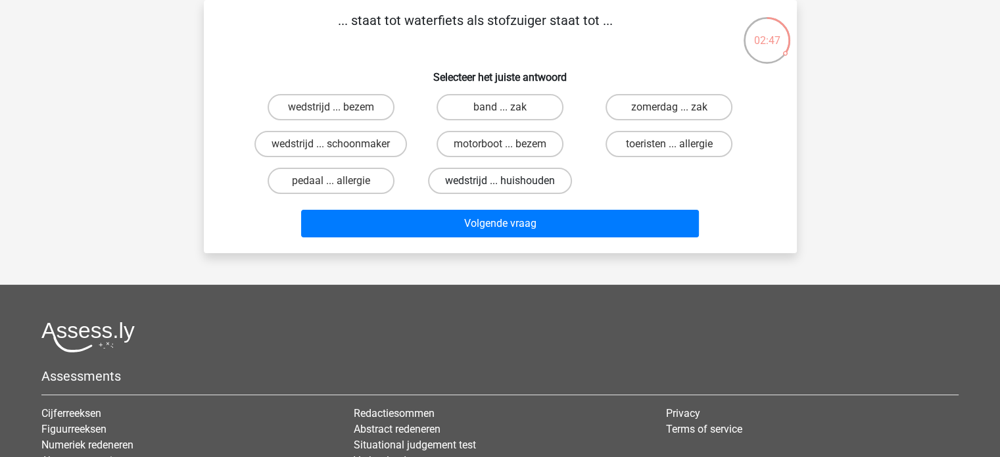
click at [519, 181] on label "wedstrijd ... huishouden" at bounding box center [500, 181] width 144 height 26
click at [508, 181] on input "wedstrijd ... huishouden" at bounding box center [504, 185] width 9 height 9
radio input "true"
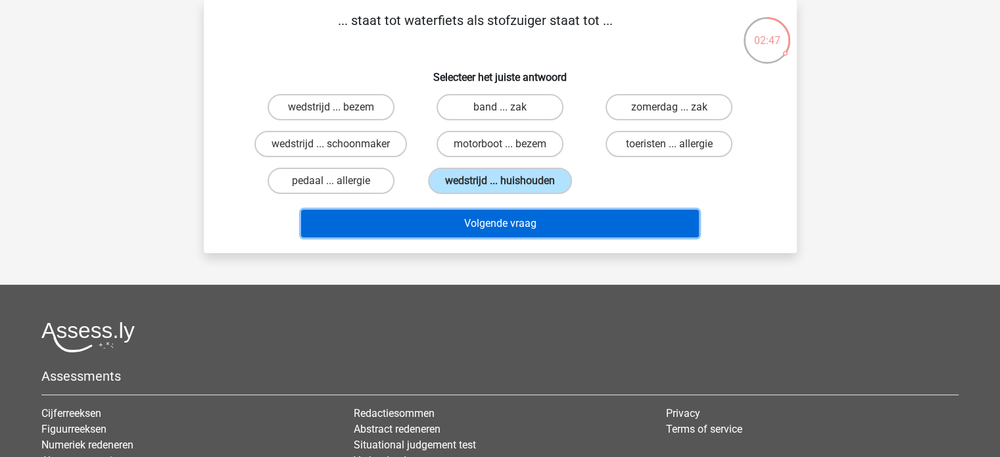
click at [528, 220] on button "Volgende vraag" at bounding box center [500, 224] width 398 height 28
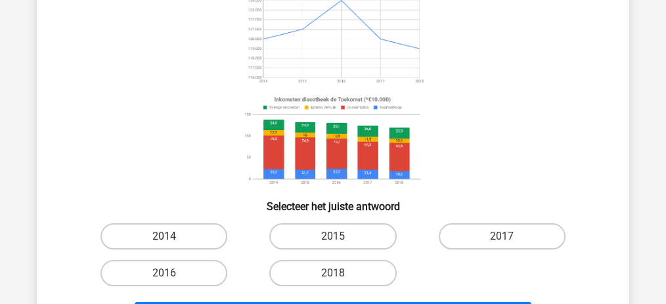
scroll to position [279, 0]
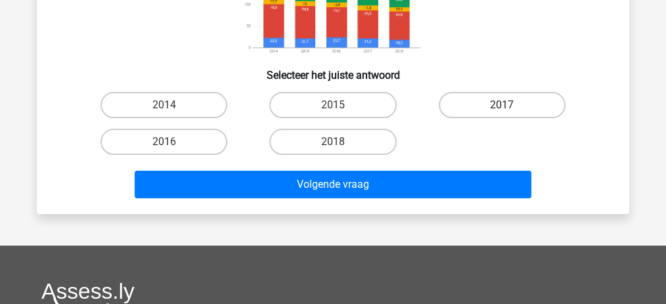
click at [544, 101] on label "2017" at bounding box center [502, 105] width 127 height 26
click at [511, 105] on input "2017" at bounding box center [506, 109] width 9 height 9
radio input "true"
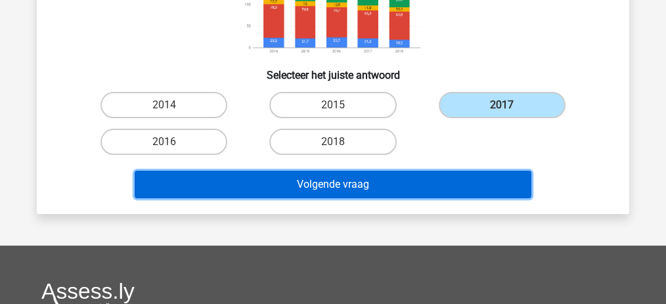
click at [328, 187] on button "Volgende vraag" at bounding box center [334, 185] width 398 height 28
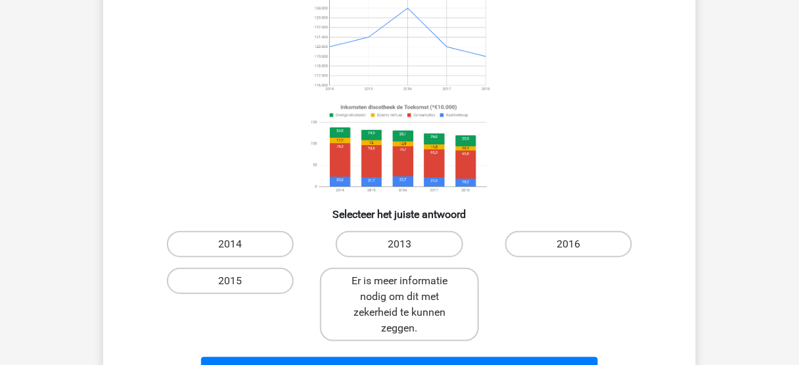
scroll to position [166, 0]
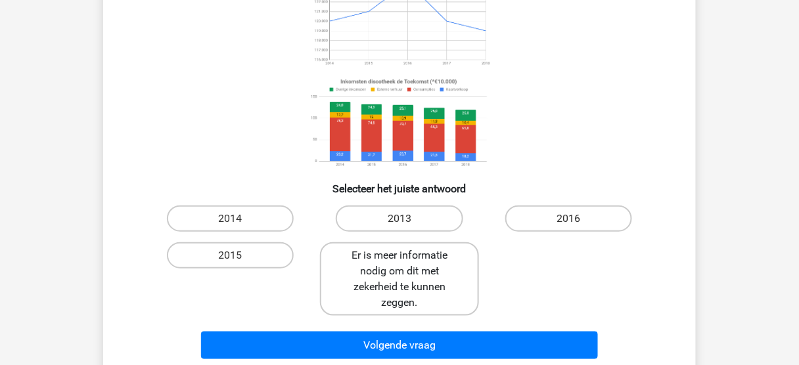
click at [453, 269] on label "Er is meer informatie nodig om dit met zekerheid te kunnen zeggen." at bounding box center [399, 280] width 158 height 74
click at [408, 264] on input "Er is meer informatie nodig om dit met zekerheid te kunnen zeggen." at bounding box center [404, 260] width 9 height 9
radio input "true"
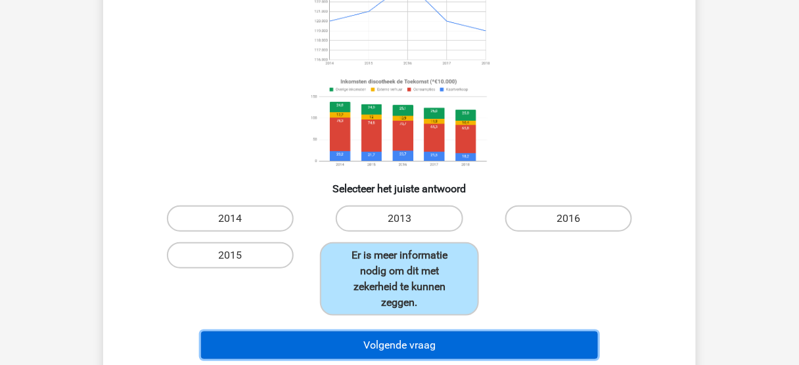
click at [423, 344] on button "Volgende vraag" at bounding box center [400, 346] width 398 height 28
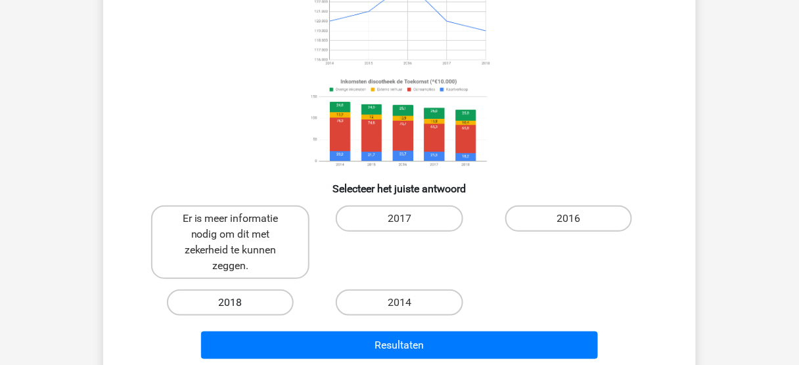
click at [259, 303] on label "2018" at bounding box center [230, 303] width 127 height 26
click at [239, 303] on input "2018" at bounding box center [235, 307] width 9 height 9
radio input "true"
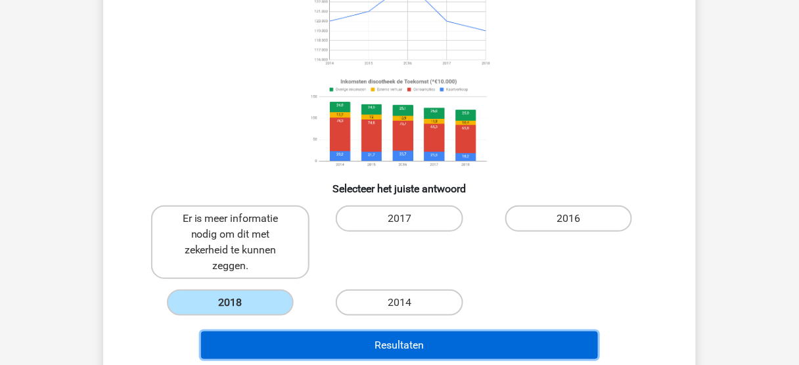
click at [394, 346] on button "Resultaten" at bounding box center [400, 346] width 398 height 28
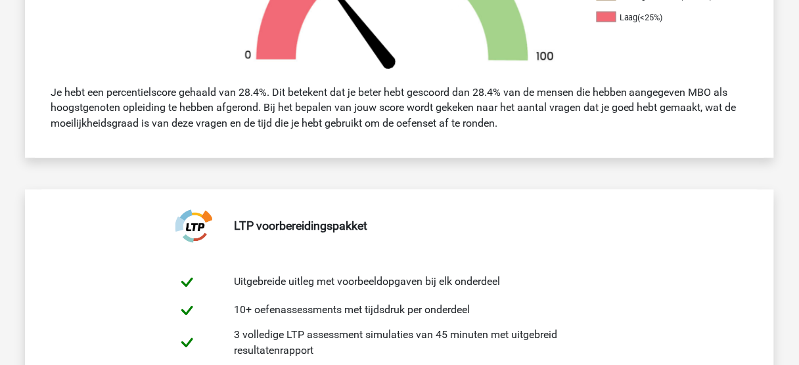
scroll to position [368, 0]
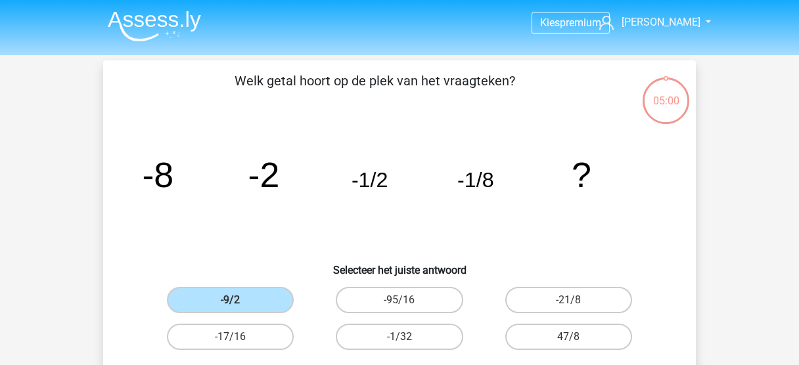
scroll to position [48, 0]
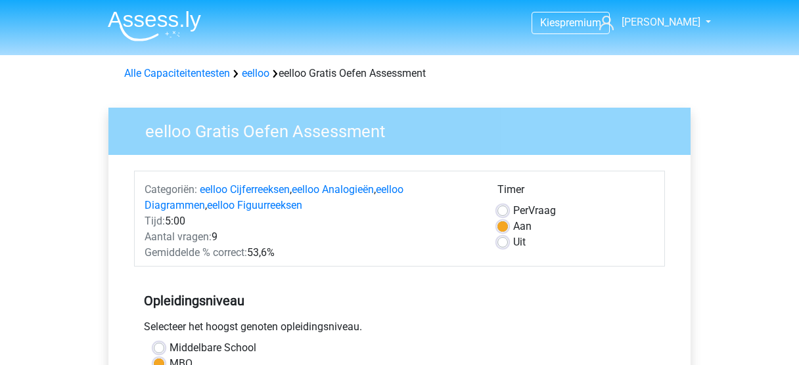
scroll to position [210, 0]
